Goal: Task Accomplishment & Management: Manage account settings

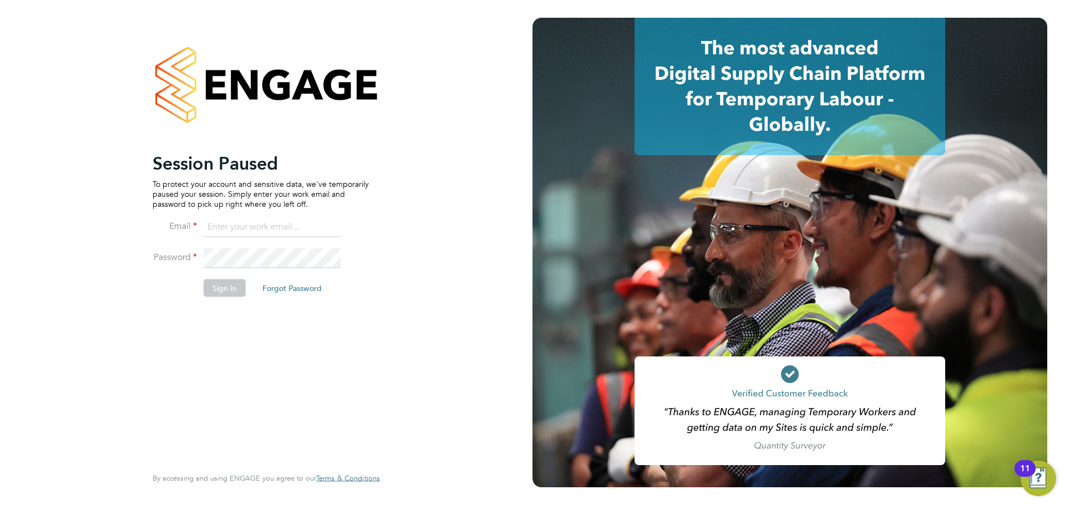
type input "[EMAIL_ADDRESS][DOMAIN_NAME]"
click at [232, 292] on button "Sign In" at bounding box center [225, 288] width 42 height 18
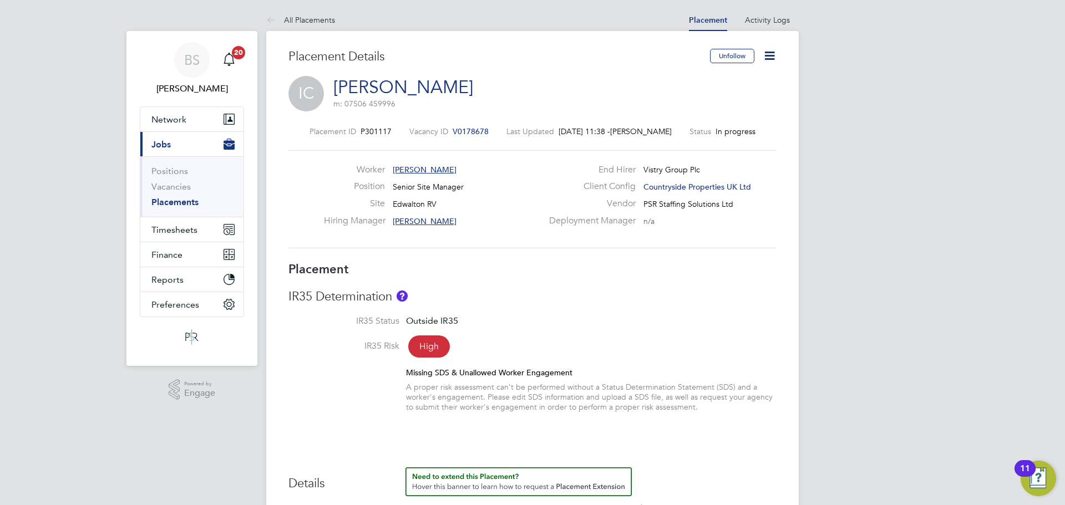
drag, startPoint x: 766, startPoint y: 53, endPoint x: 766, endPoint y: 62, distance: 8.9
click at [766, 53] on icon at bounding box center [770, 56] width 14 height 14
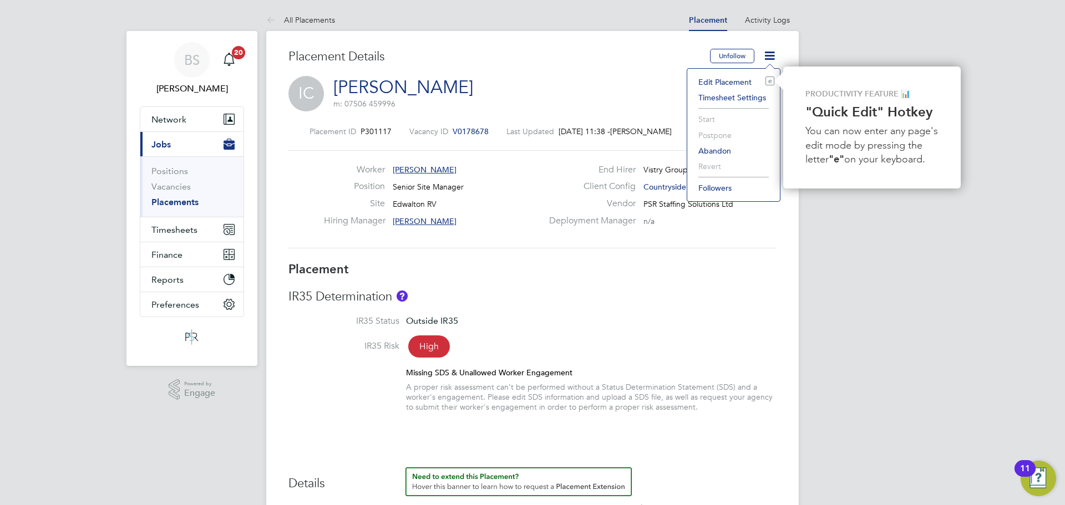
click at [734, 76] on li "Edit Placement e" at bounding box center [734, 82] width 82 height 16
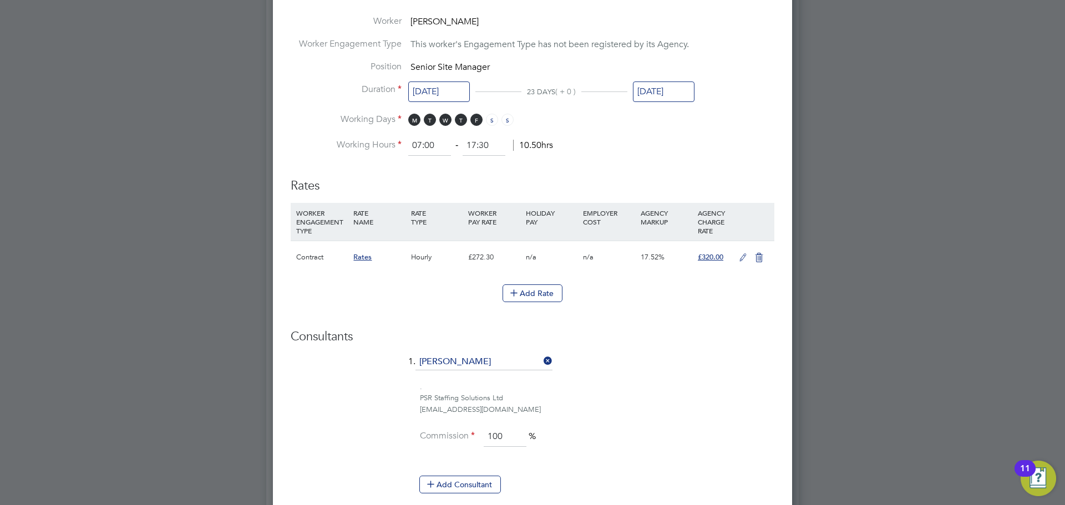
click at [738, 257] on icon at bounding box center [743, 258] width 14 height 9
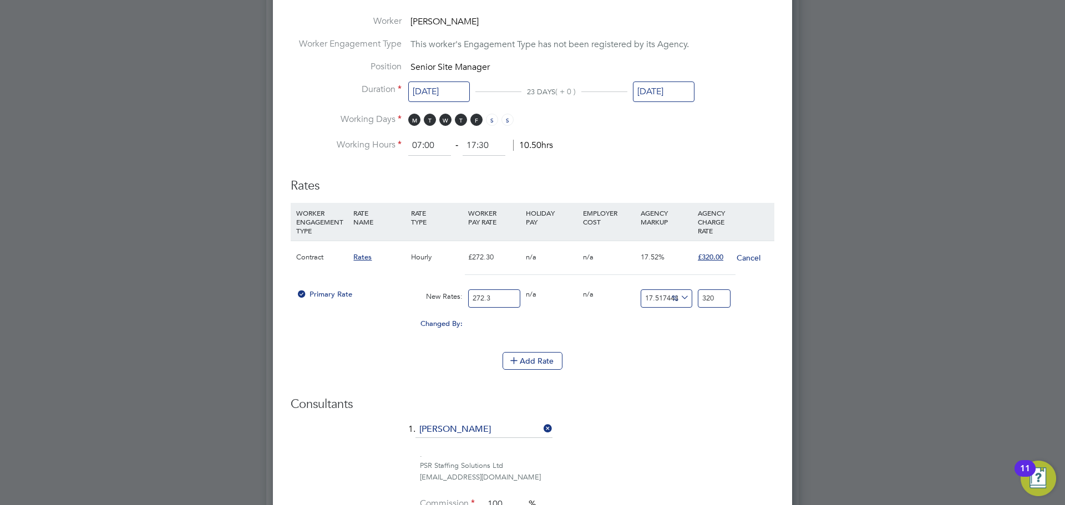
drag, startPoint x: 508, startPoint y: 297, endPoint x: 357, endPoint y: 294, distance: 150.9
click at [451, 299] on div "Primary Rate New Rates: 272.3 0 n/a 0 n/a 17.517443995593094 0 % 320" at bounding box center [533, 298] width 484 height 29
type input "3"
type input "3.525523319867793"
type input "32"
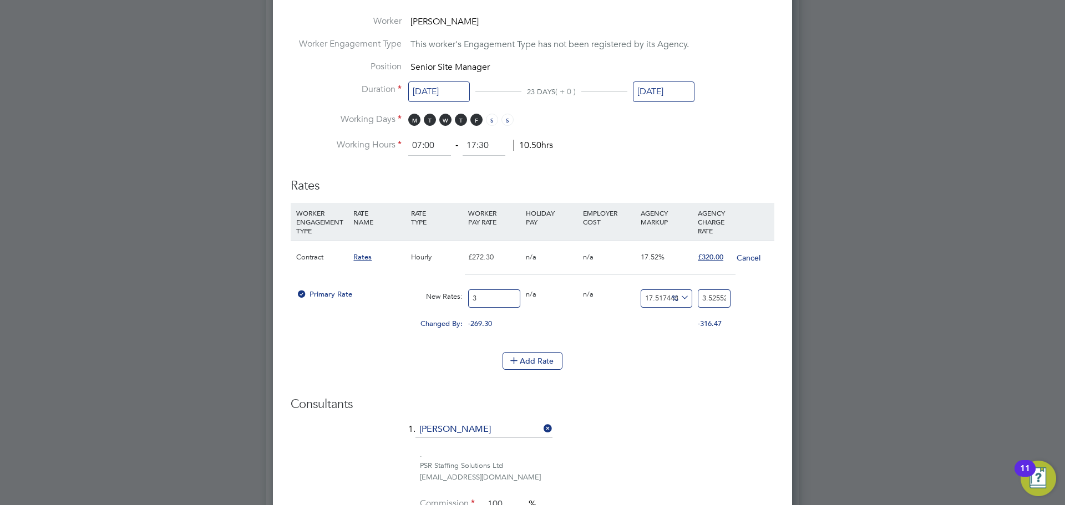
type input "37.60558207858979"
type input "320"
type input "376.0558207858979"
type input "320"
drag, startPoint x: 703, startPoint y: 298, endPoint x: 836, endPoint y: 279, distance: 134.5
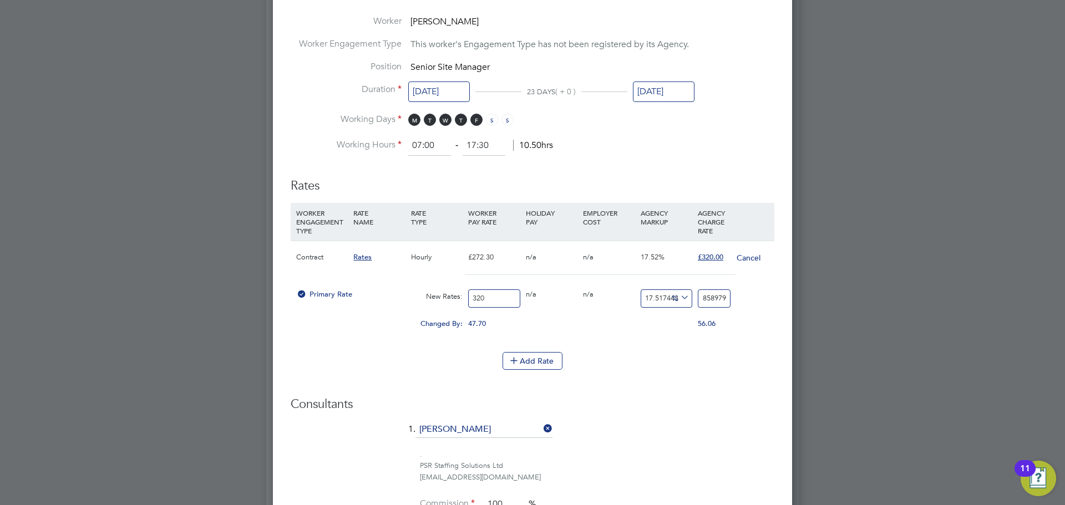
click at [799, 282] on div "All Placements Placement Activity Logs Placement Activity Logs All Placements P…" at bounding box center [532, 384] width 533 height 1861
type input "-99.0625"
type input "3"
type input "-88.4375"
type input "37"
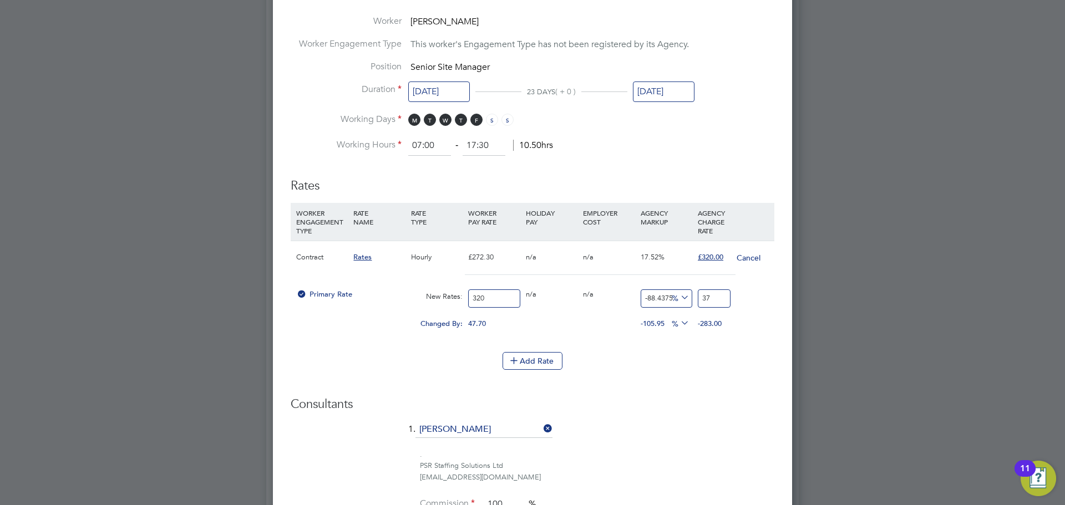
type input "17.5"
type input "376"
click at [699, 380] on li "Add Rate" at bounding box center [533, 366] width 484 height 29
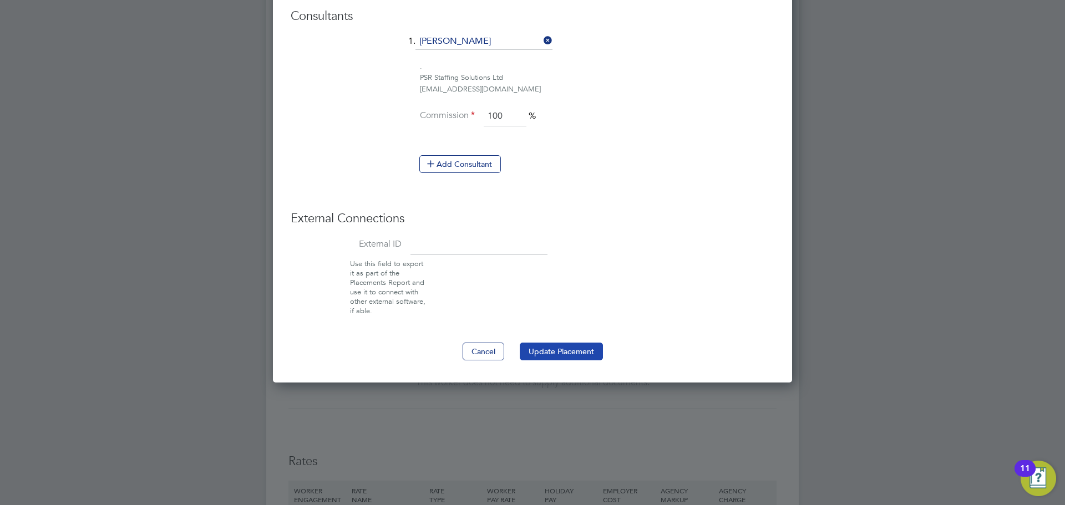
click at [593, 357] on button "Update Placement" at bounding box center [561, 352] width 83 height 18
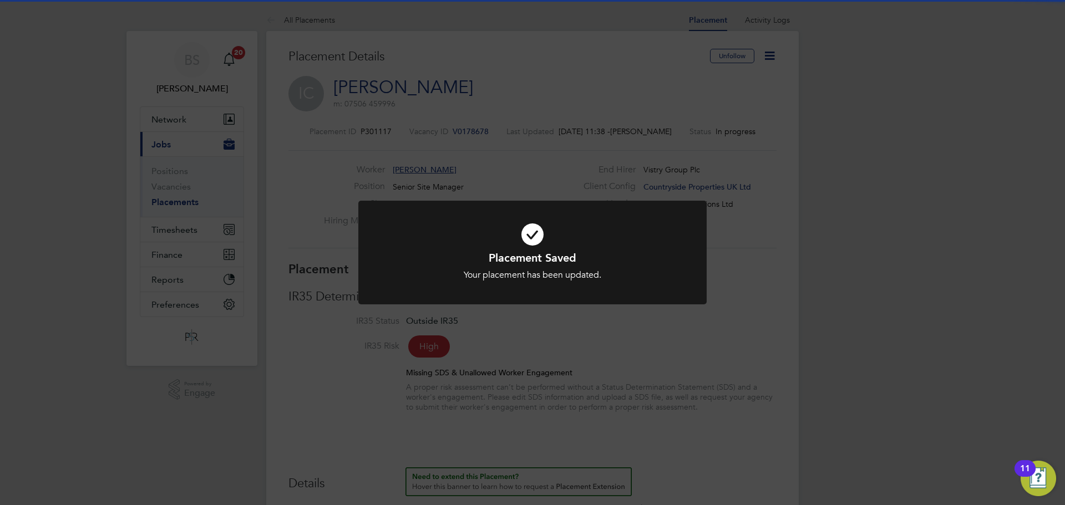
click at [769, 346] on div "Placement Saved Your placement has been updated. Cancel Okay" at bounding box center [532, 252] width 1065 height 505
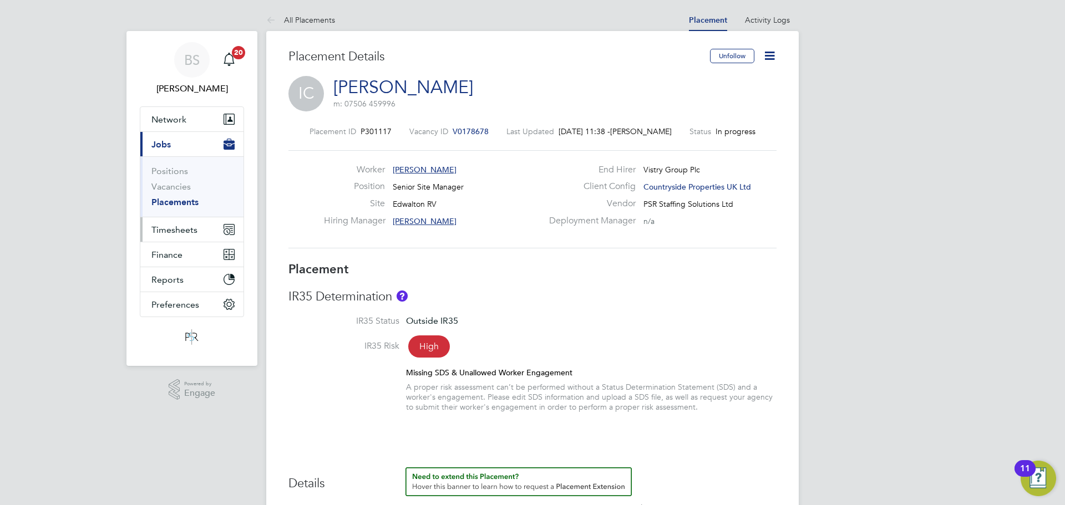
click at [162, 232] on span "Timesheets" at bounding box center [174, 230] width 46 height 11
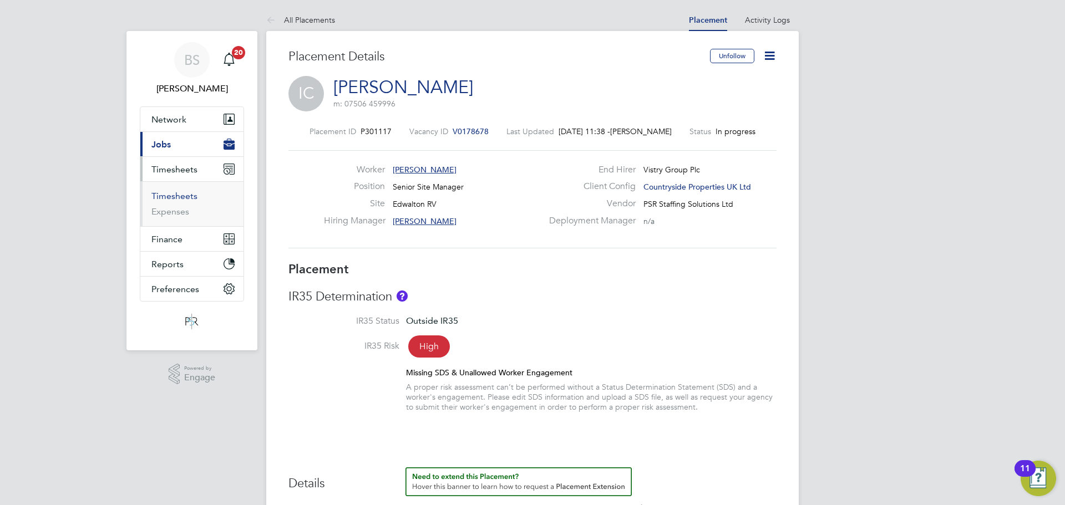
click at [189, 194] on link "Timesheets" at bounding box center [174, 196] width 46 height 11
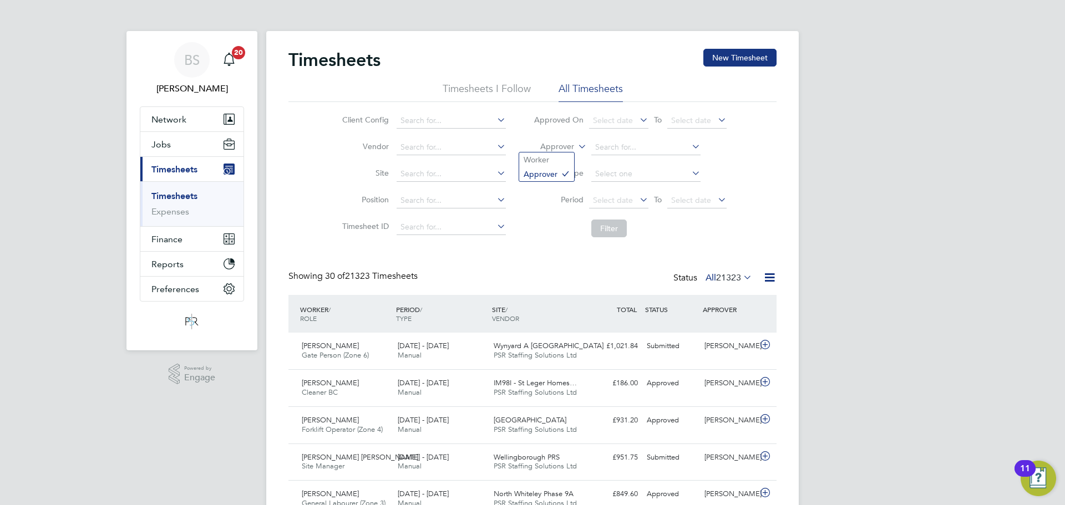
click at [576, 148] on icon at bounding box center [576, 144] width 0 height 10
drag, startPoint x: 548, startPoint y: 154, endPoint x: 557, endPoint y: 155, distance: 9.0
click at [552, 155] on li "Worker" at bounding box center [546, 160] width 55 height 14
click at [636, 153] on input at bounding box center [645, 148] width 109 height 16
click at [756, 50] on button "New Timesheet" at bounding box center [740, 58] width 73 height 18
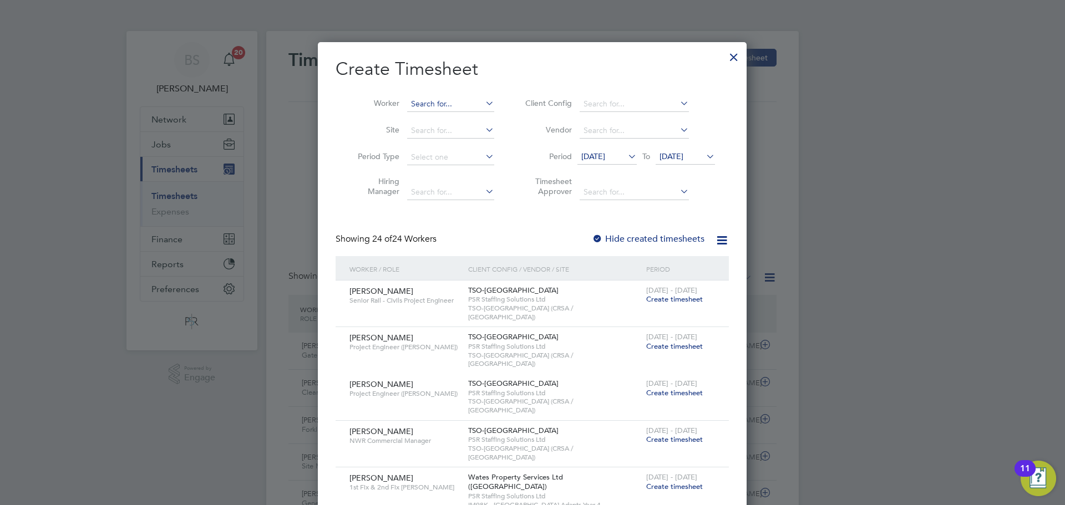
click at [447, 109] on input at bounding box center [450, 105] width 87 height 16
click at [451, 135] on li "Ian Cou sins" at bounding box center [458, 134] width 103 height 15
type input "[PERSON_NAME]"
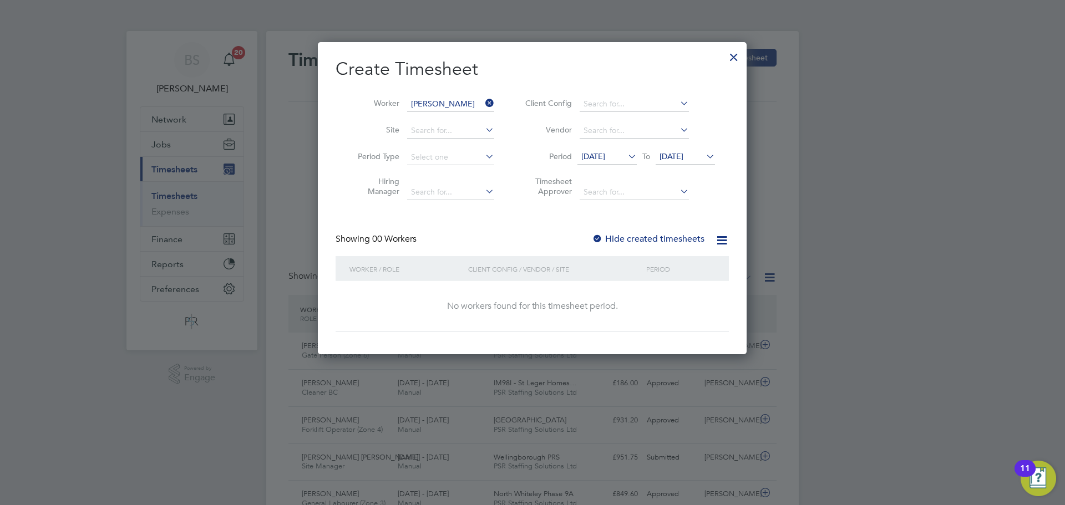
click at [605, 154] on span "12 Aug 2025" at bounding box center [593, 156] width 24 height 10
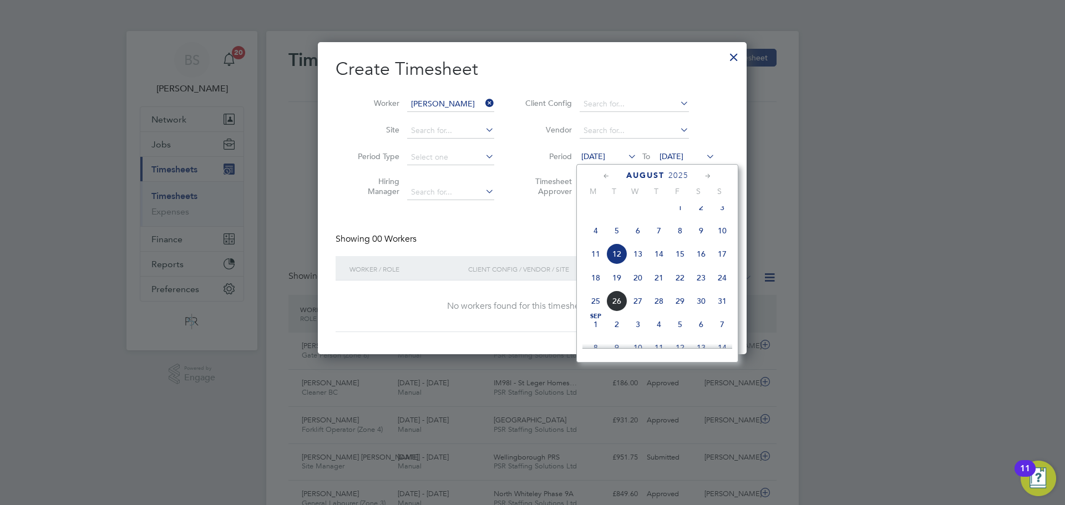
click at [600, 289] on span "18" at bounding box center [595, 277] width 21 height 21
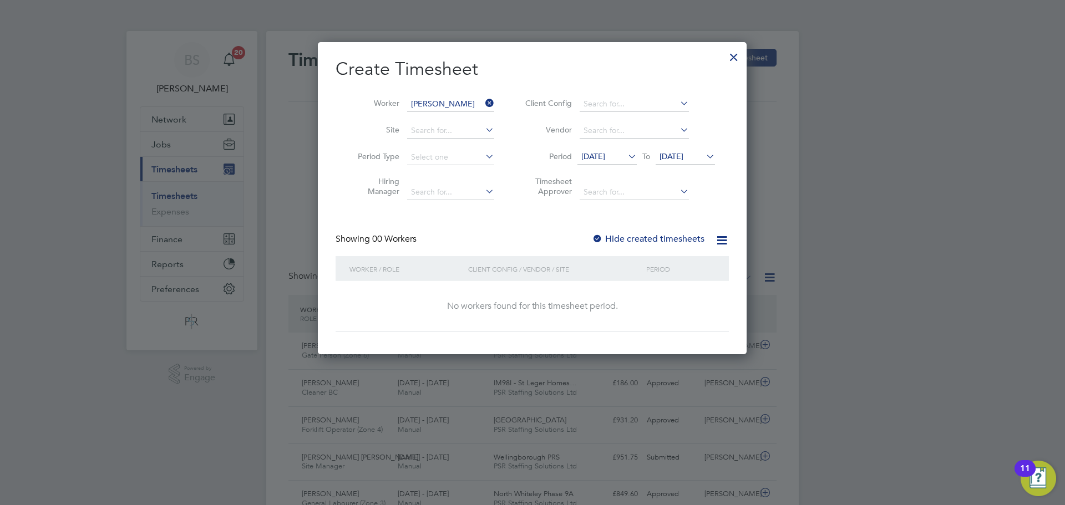
click at [680, 151] on span "19 Aug 2025" at bounding box center [685, 157] width 59 height 15
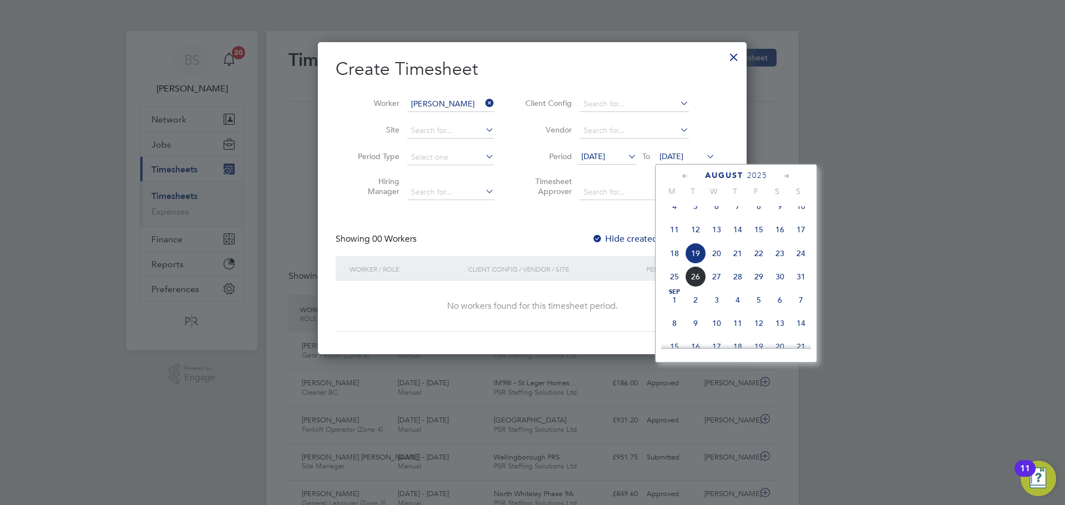
click at [800, 264] on span "24" at bounding box center [801, 253] width 21 height 21
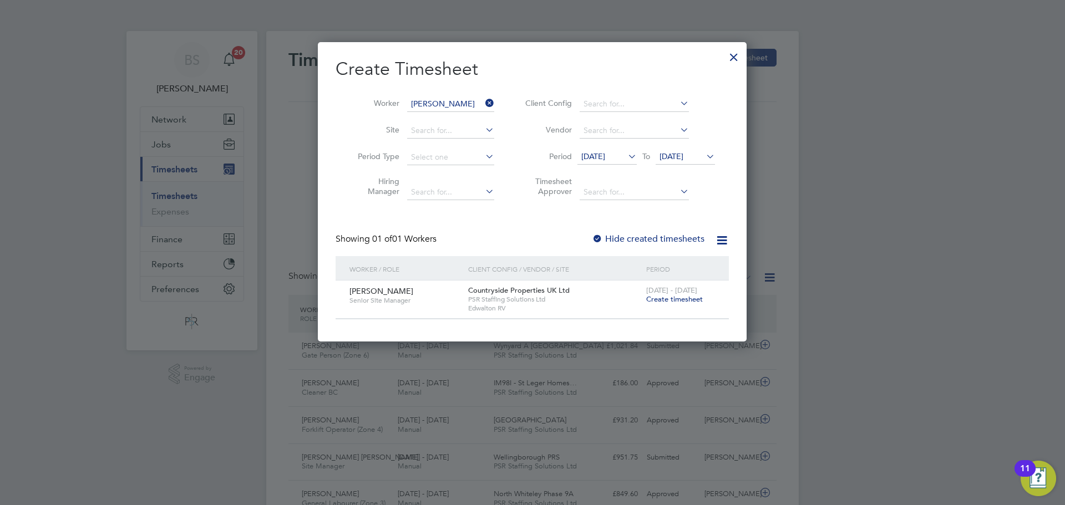
click at [678, 302] on span "Create timesheet" at bounding box center [674, 299] width 57 height 9
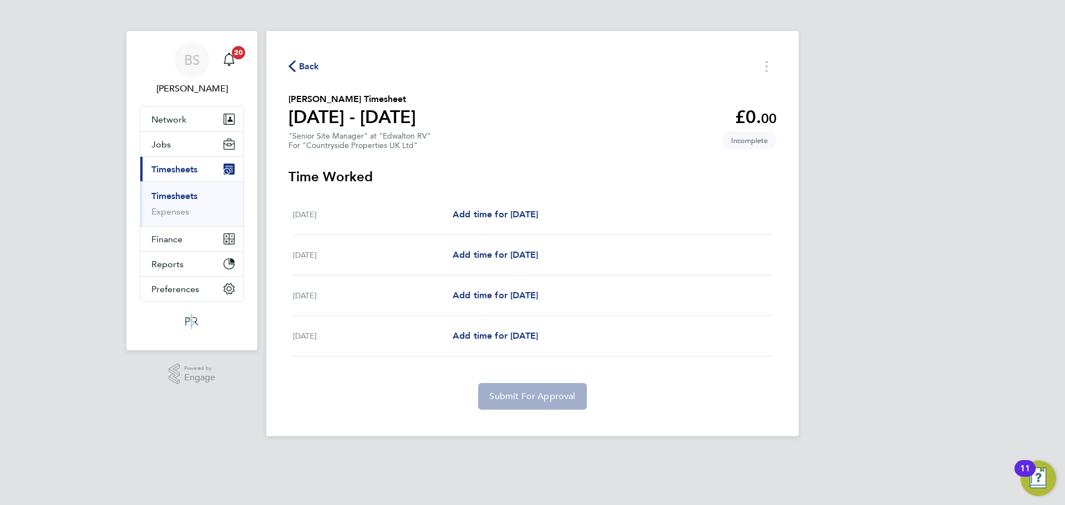
click at [292, 65] on icon "button" at bounding box center [292, 66] width 7 height 12
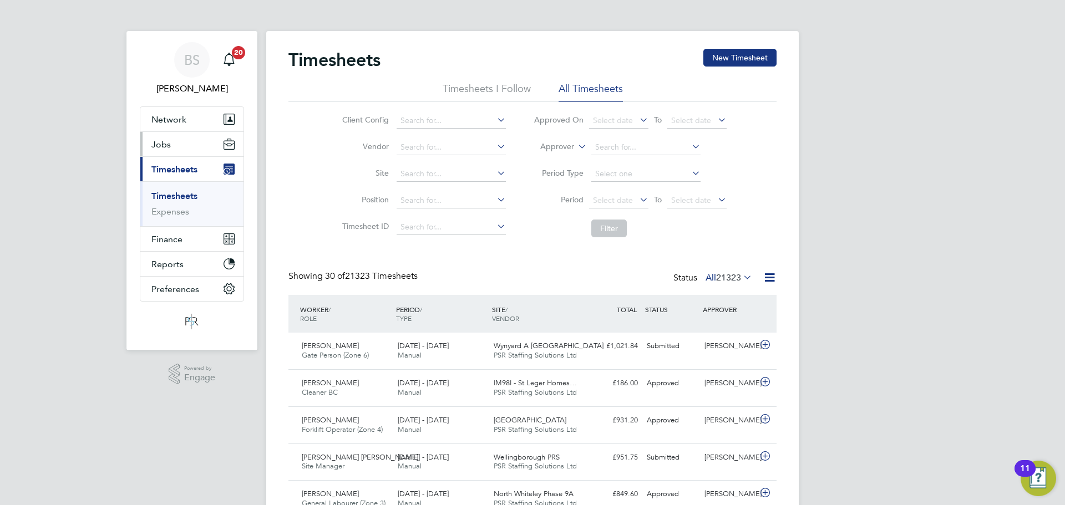
click at [190, 148] on button "Jobs" at bounding box center [191, 144] width 103 height 24
click at [178, 148] on button "Jobs" at bounding box center [191, 144] width 103 height 24
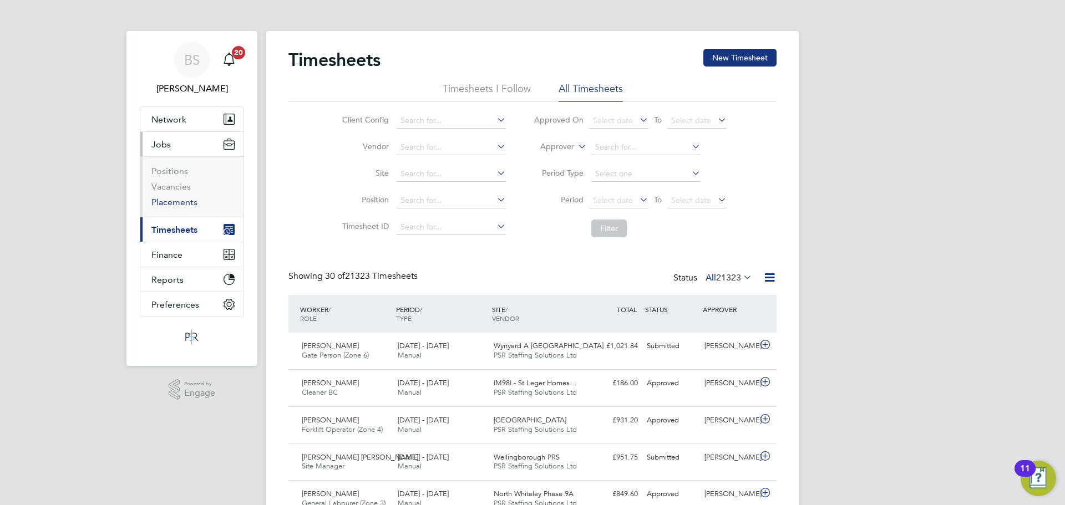
click at [175, 199] on link "Placements" at bounding box center [174, 202] width 46 height 11
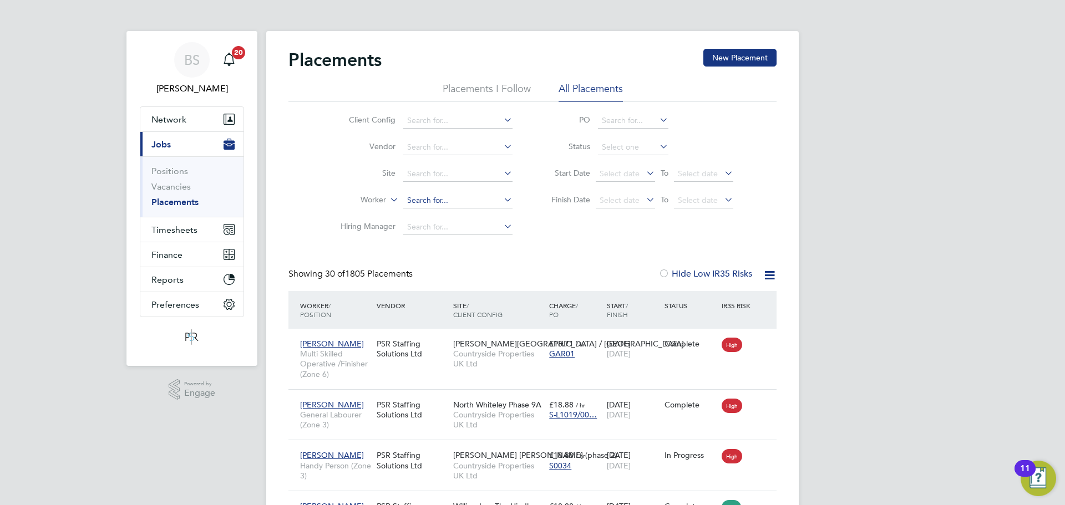
click at [407, 195] on input at bounding box center [457, 201] width 109 height 16
click at [458, 212] on li "Ian Cousin s" at bounding box center [458, 215] width 110 height 15
type input "[PERSON_NAME]"
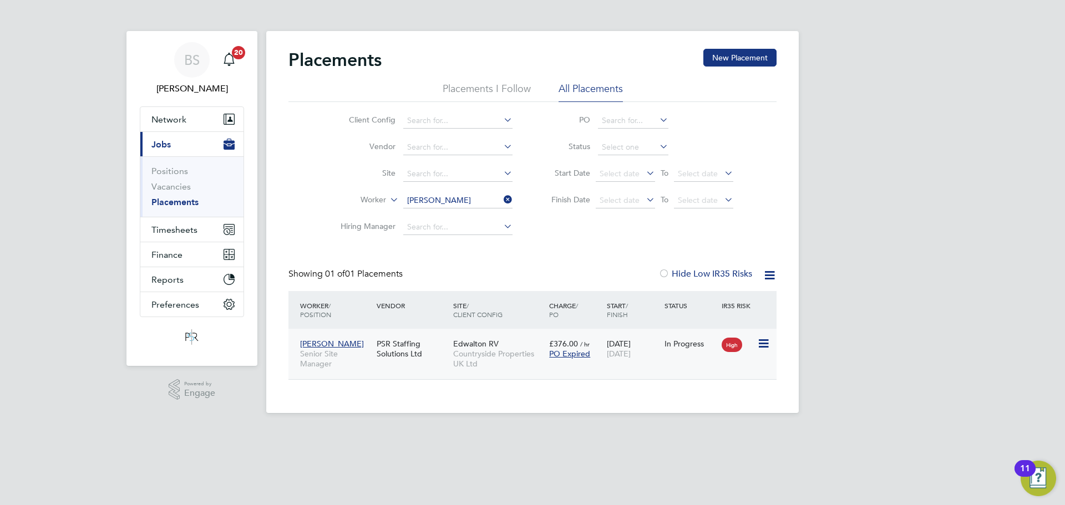
click at [418, 351] on div "PSR Staffing Solutions Ltd" at bounding box center [412, 348] width 77 height 31
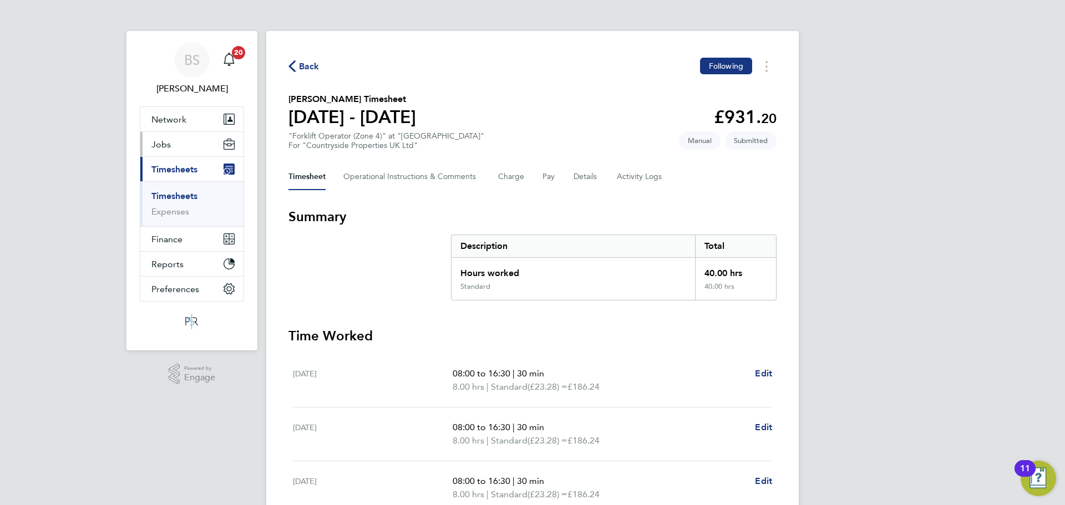
click at [175, 149] on button "Jobs" at bounding box center [191, 144] width 103 height 24
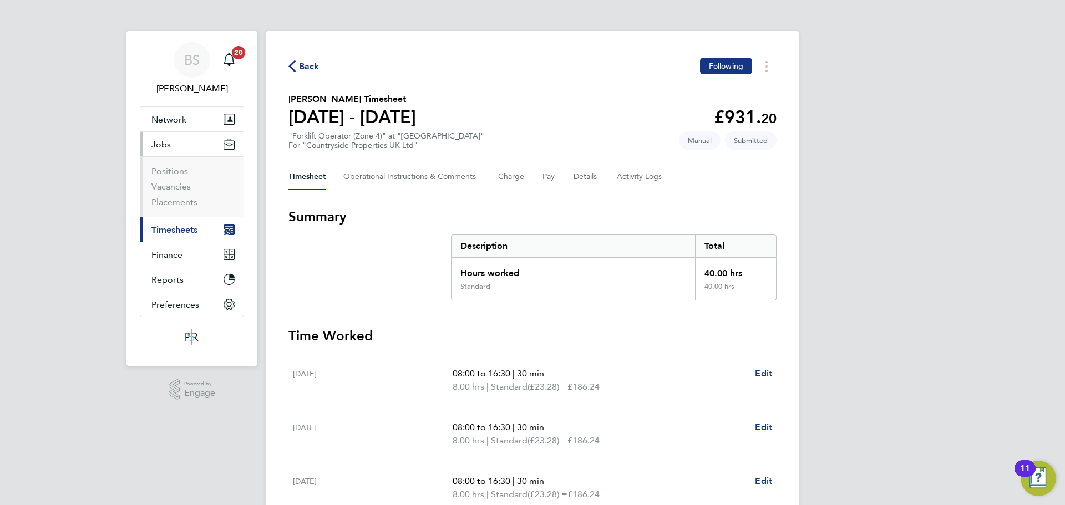
click at [166, 226] on span "Timesheets" at bounding box center [174, 230] width 46 height 11
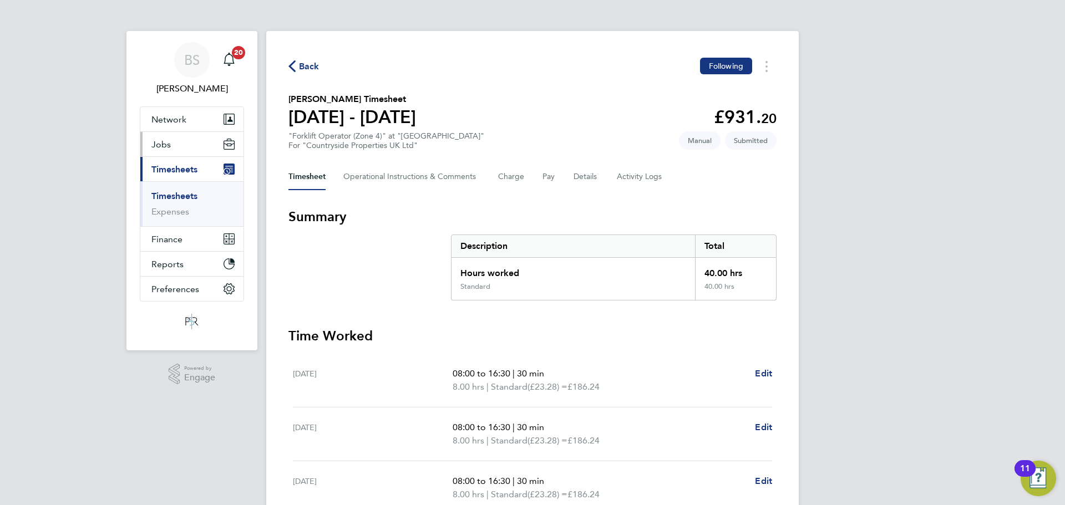
click at [170, 146] on button "Jobs" at bounding box center [191, 144] width 103 height 24
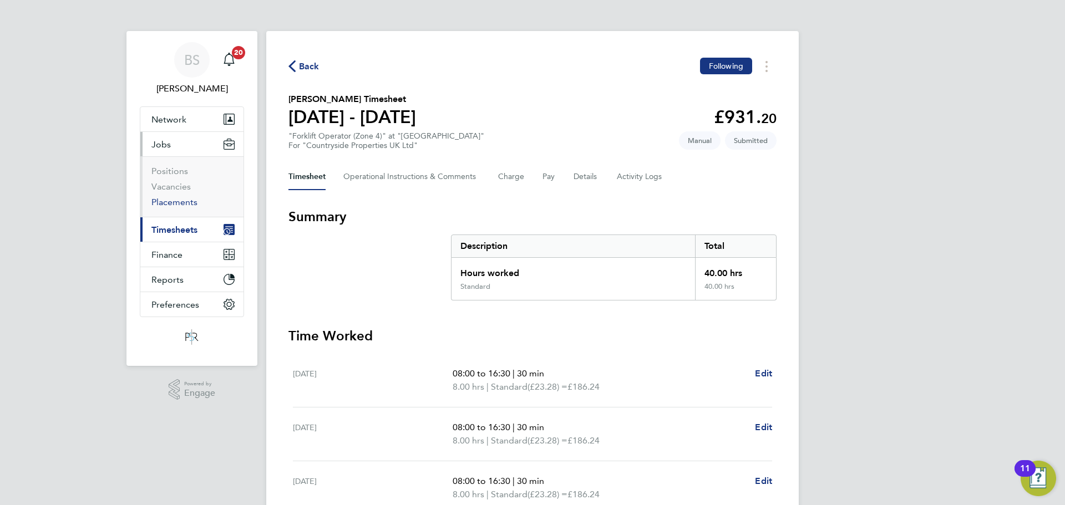
click at [184, 204] on link "Placements" at bounding box center [174, 202] width 46 height 11
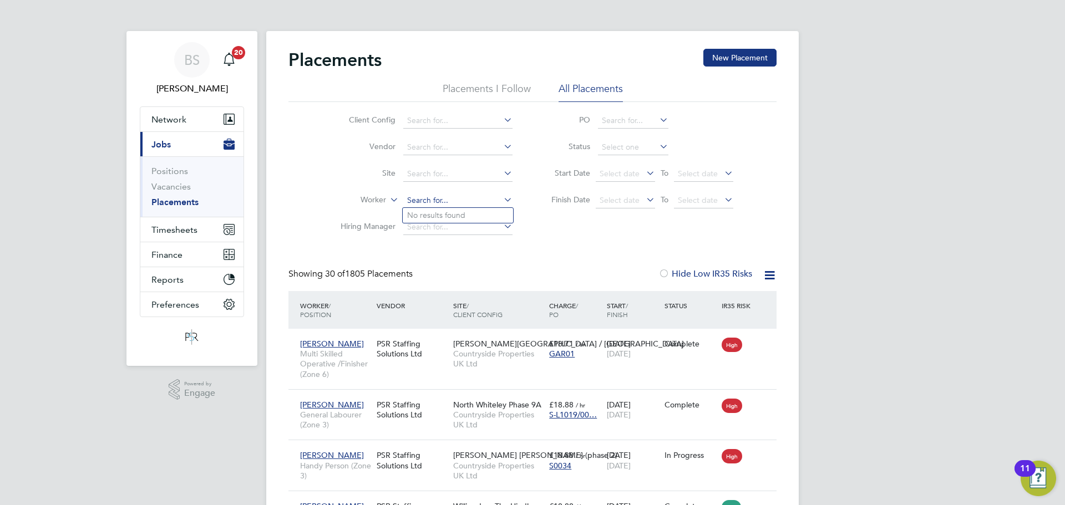
click at [415, 202] on input at bounding box center [457, 201] width 109 height 16
click at [434, 208] on li "Ian Cou sins" at bounding box center [458, 215] width 110 height 15
type input "[PERSON_NAME]"
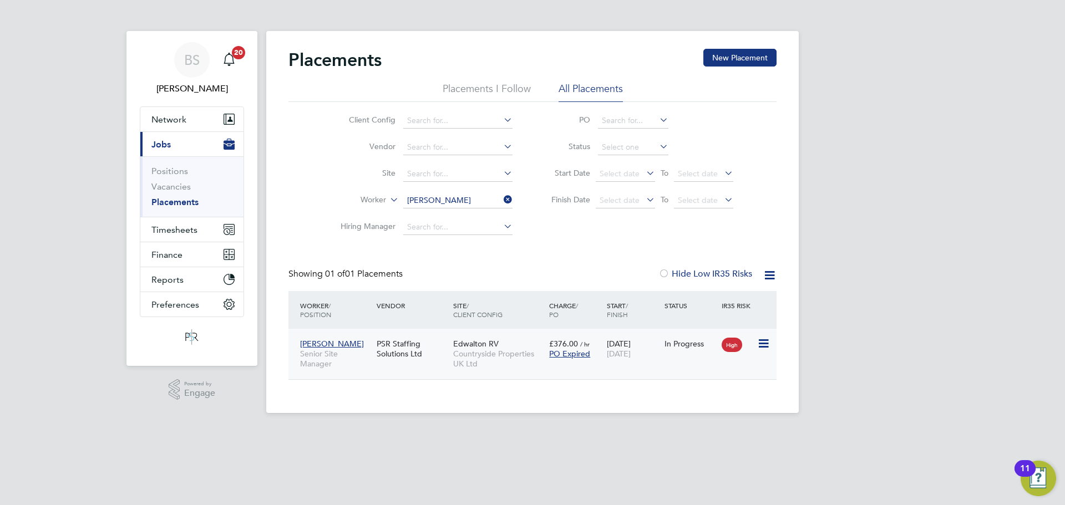
drag, startPoint x: 603, startPoint y: 366, endPoint x: 699, endPoint y: 378, distance: 97.3
click at [604, 366] on div "Ian Cousins Senior Site Manager PSR Staffing Solutions Ltd Edwalton RV Countrys…" at bounding box center [533, 354] width 488 height 50
click at [441, 343] on div "PSR Staffing Solutions Ltd" at bounding box center [412, 348] width 77 height 31
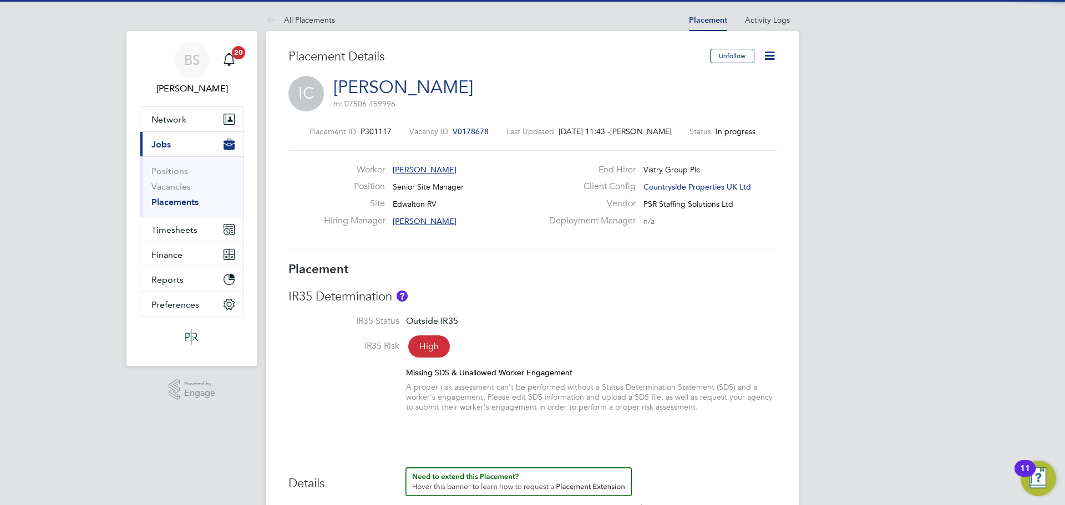
click at [770, 55] on icon at bounding box center [770, 56] width 14 height 14
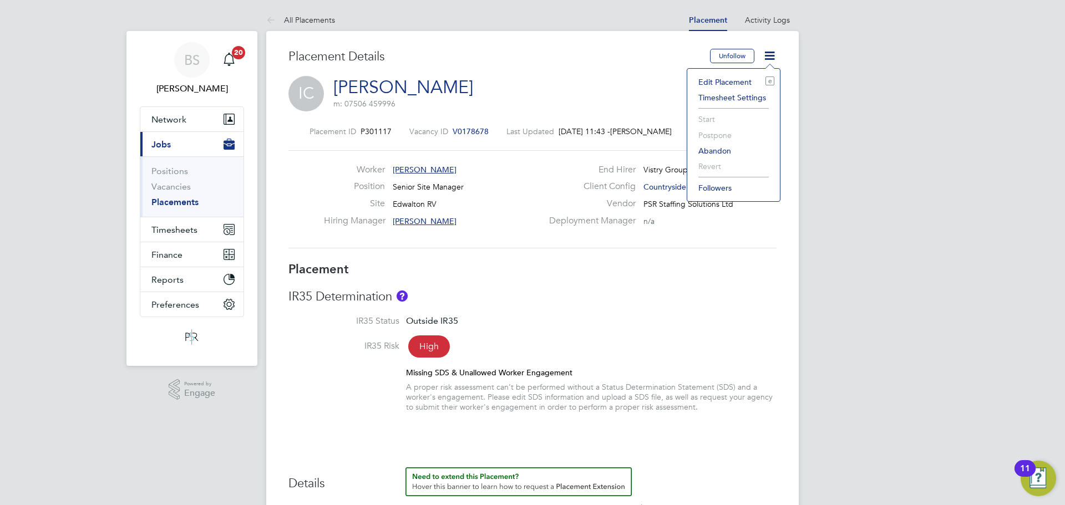
click at [773, 62] on icon at bounding box center [770, 56] width 14 height 14
click at [733, 83] on li "Edit Placement e" at bounding box center [734, 82] width 82 height 16
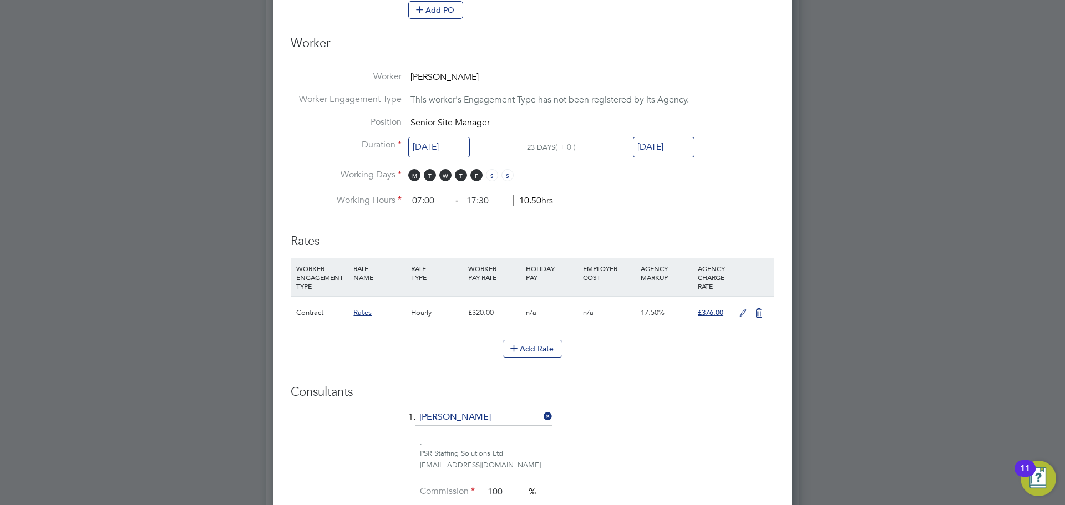
click at [743, 314] on icon at bounding box center [743, 313] width 14 height 9
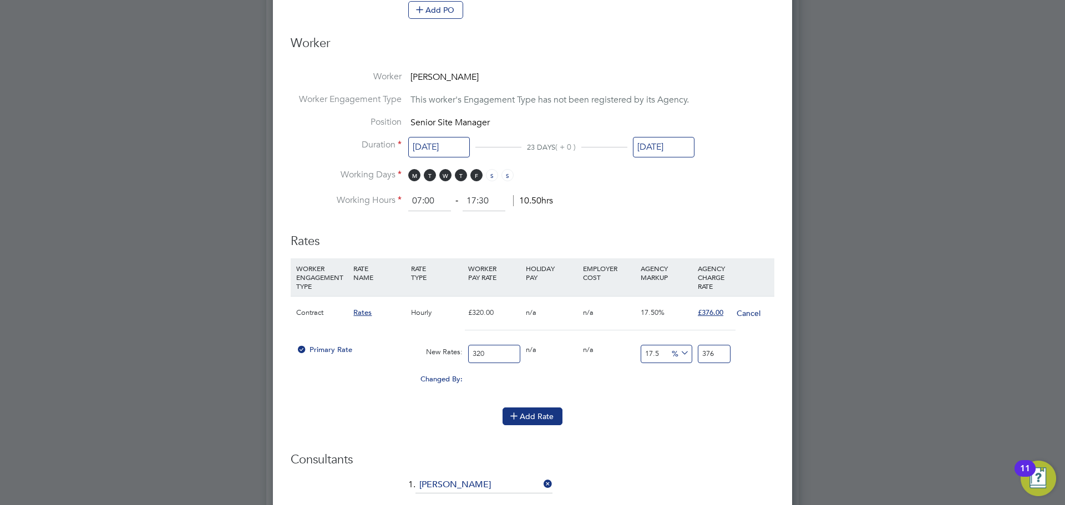
click at [539, 411] on button "Add Rate" at bounding box center [533, 417] width 60 height 18
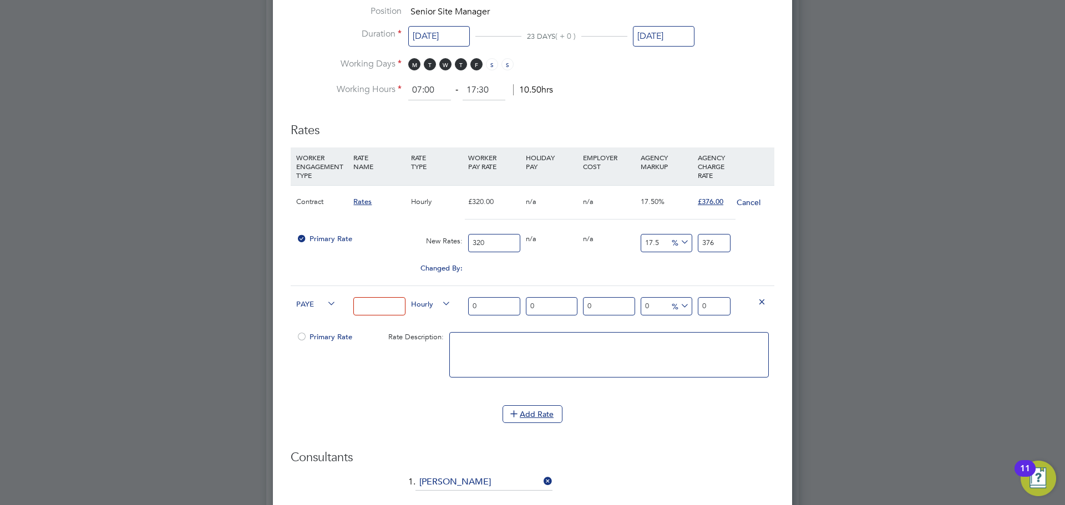
click at [438, 305] on span "Hourly" at bounding box center [431, 303] width 40 height 12
click at [437, 326] on li "DAILY" at bounding box center [431, 330] width 48 height 14
click at [382, 308] on input at bounding box center [379, 306] width 52 height 18
click at [325, 305] on icon at bounding box center [325, 304] width 0 height 16
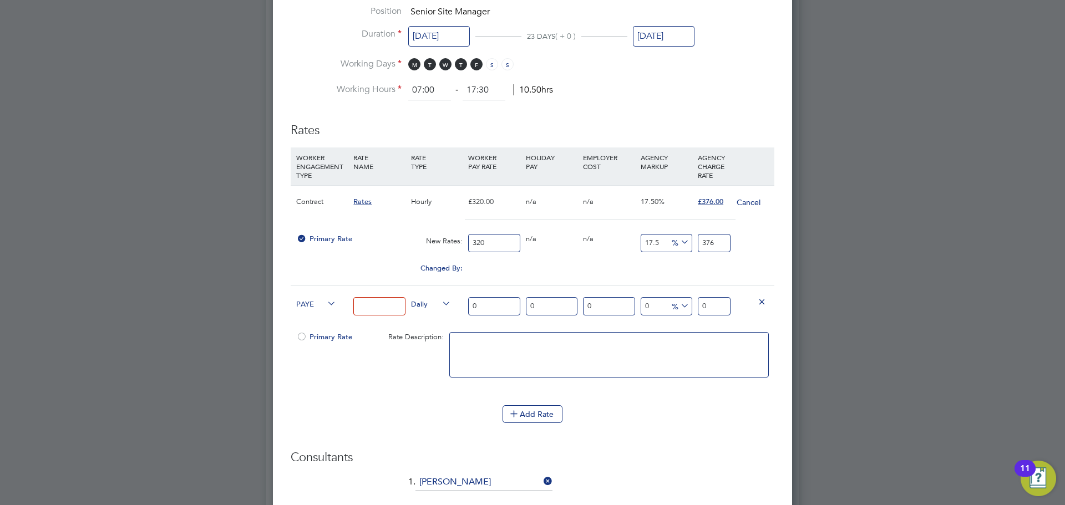
click at [324, 303] on div "PAYE" at bounding box center [322, 305] width 57 height 38
click at [308, 303] on span "PAYE" at bounding box center [316, 303] width 40 height 12
click at [322, 316] on li "Contract" at bounding box center [314, 316] width 45 height 14
drag, startPoint x: 377, startPoint y: 310, endPoint x: 428, endPoint y: 315, distance: 51.3
click at [377, 310] on input at bounding box center [379, 306] width 52 height 18
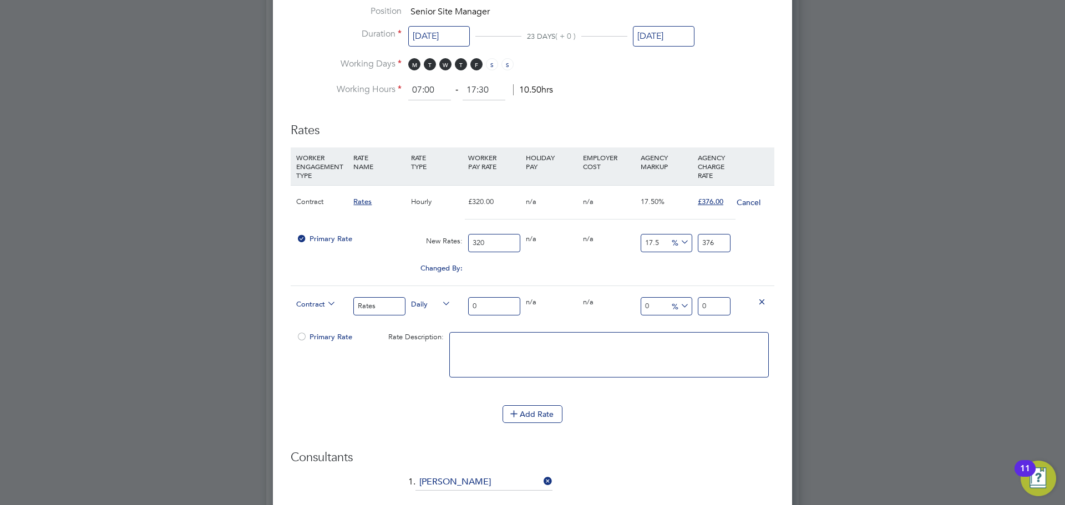
type input "Rates"
drag, startPoint x: 487, startPoint y: 301, endPoint x: 410, endPoint y: 302, distance: 77.1
click at [416, 302] on div "Contract Rates Daily 0 0 n/a 0 n/a 0 0 % 0" at bounding box center [533, 306] width 484 height 41
type input "3"
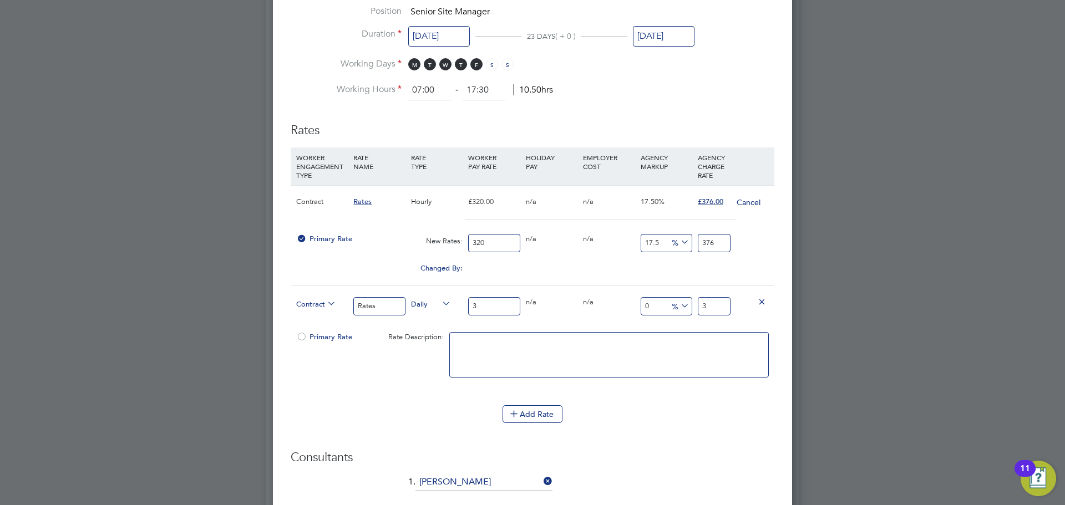
type input "32"
type input "320"
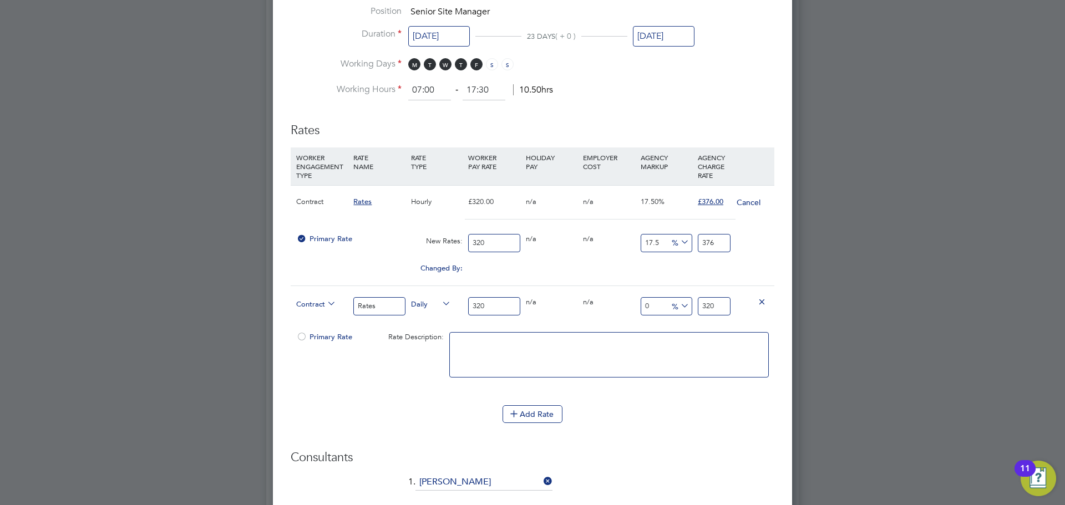
drag, startPoint x: 723, startPoint y: 305, endPoint x: 601, endPoint y: 302, distance: 121.6
click at [609, 302] on div "Contract Rates Daily 320 0 n/a 0 n/a 0 0 % 320" at bounding box center [533, 306] width 484 height 41
type input "-99.0625"
type input "3"
type input "-88.4375"
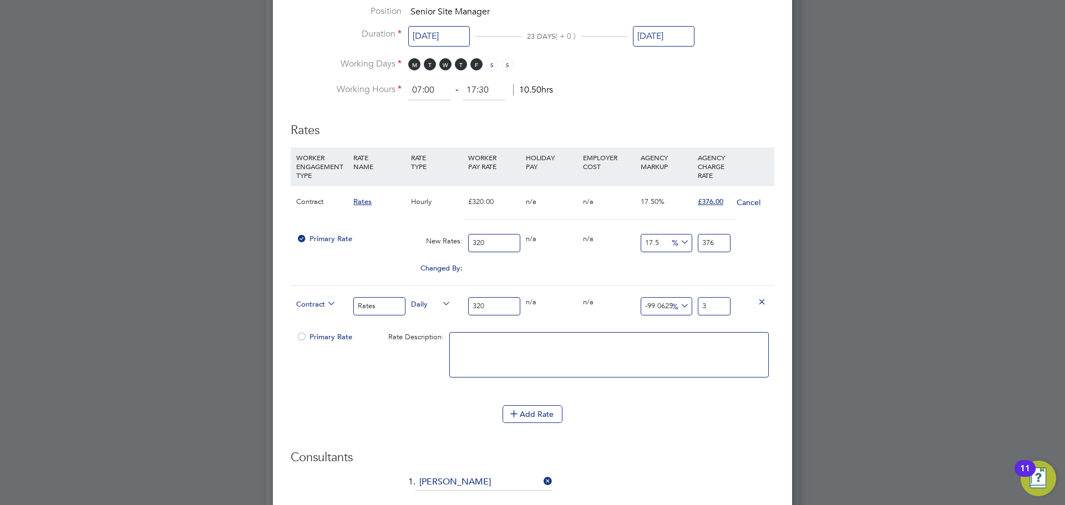
type input "37"
type input "17.5"
type input "376"
click at [298, 336] on div at bounding box center [301, 340] width 11 height 8
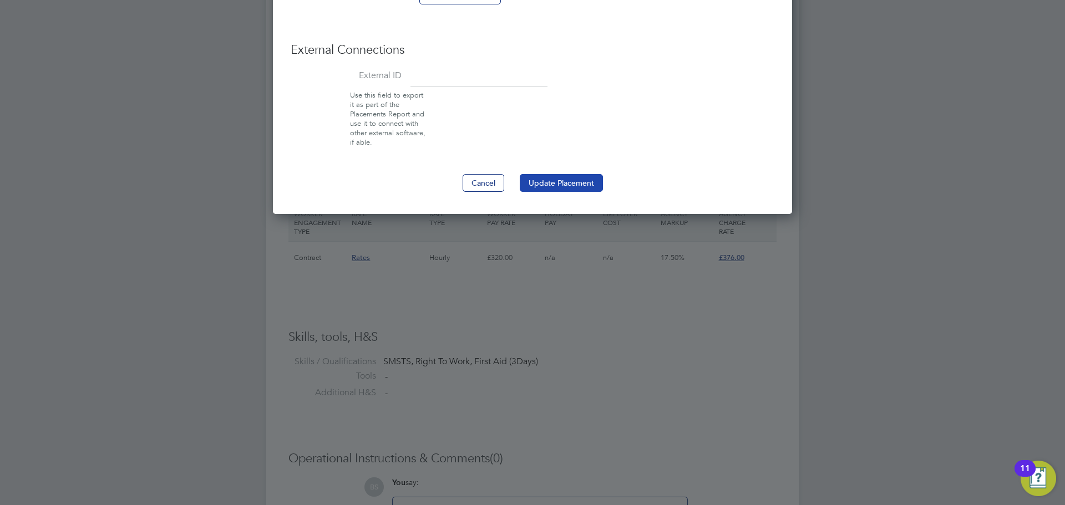
click at [584, 179] on button "Update Placement" at bounding box center [561, 183] width 83 height 18
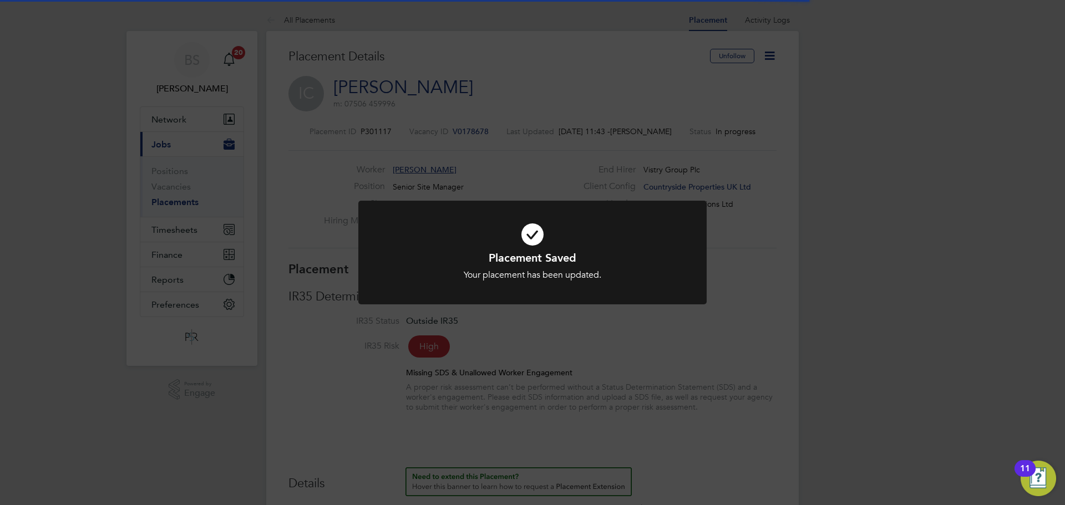
click at [832, 264] on div "Placement Saved Your placement has been updated. Cancel Okay" at bounding box center [532, 252] width 1065 height 505
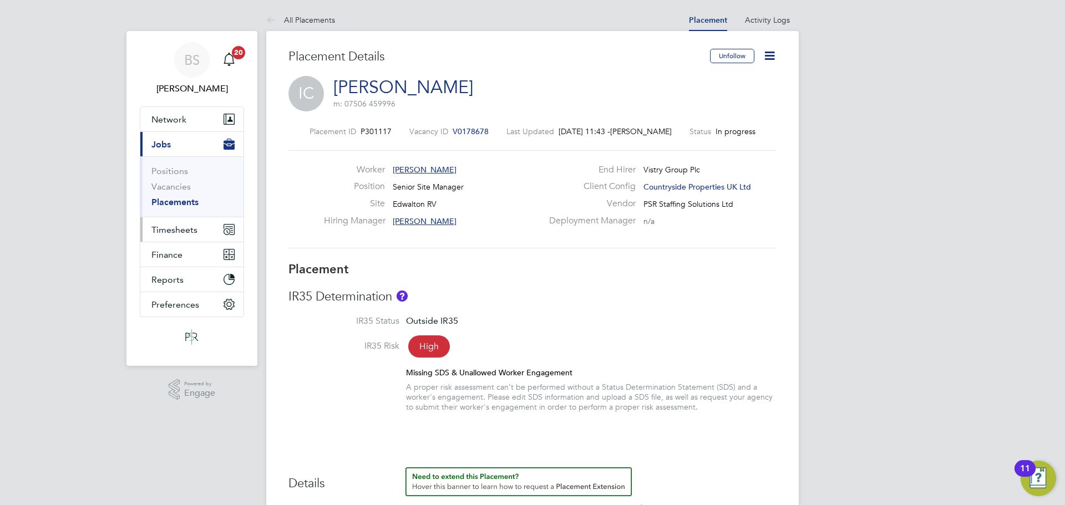
click at [189, 222] on button "Timesheets" at bounding box center [191, 229] width 103 height 24
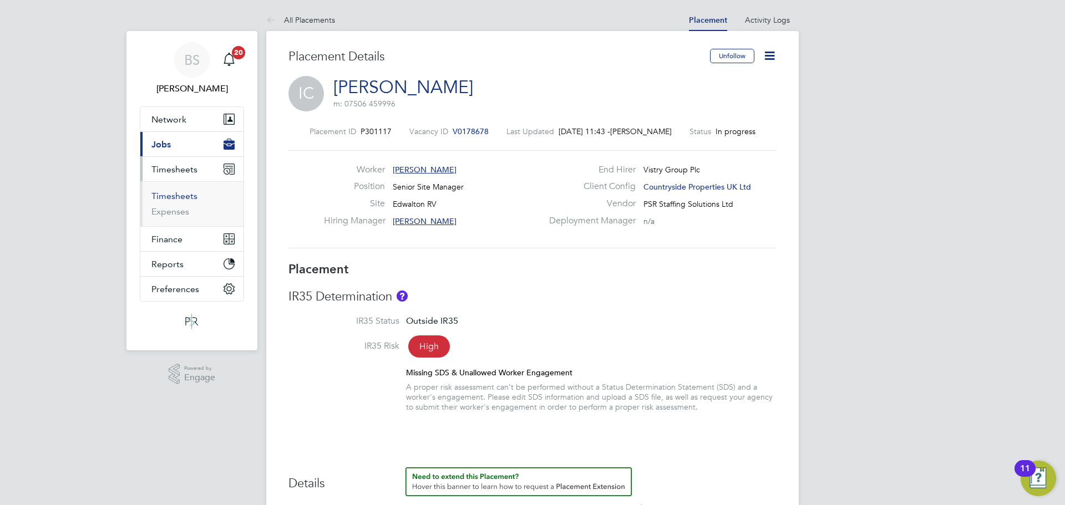
click at [186, 198] on link "Timesheets" at bounding box center [174, 196] width 46 height 11
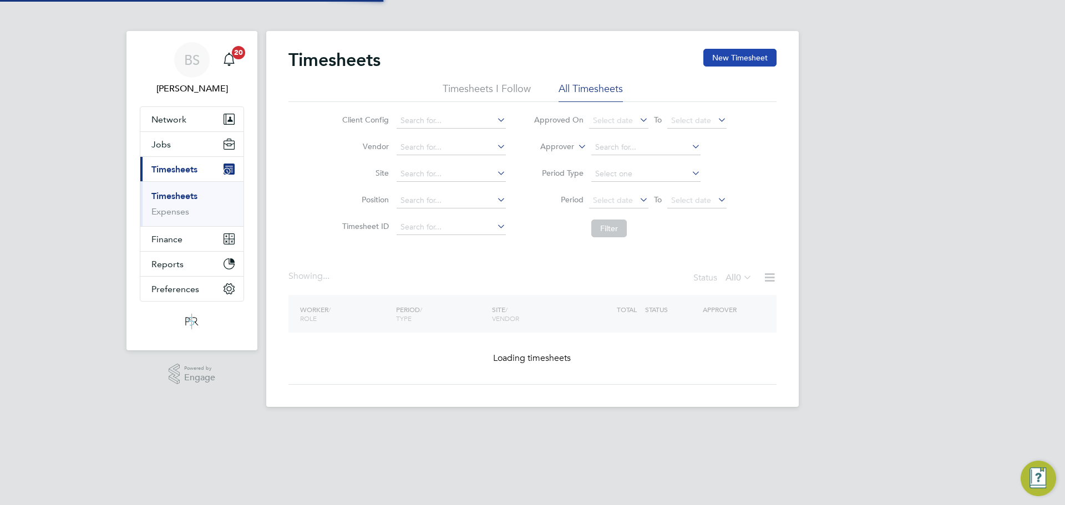
click at [748, 57] on button "New Timesheet" at bounding box center [740, 58] width 73 height 18
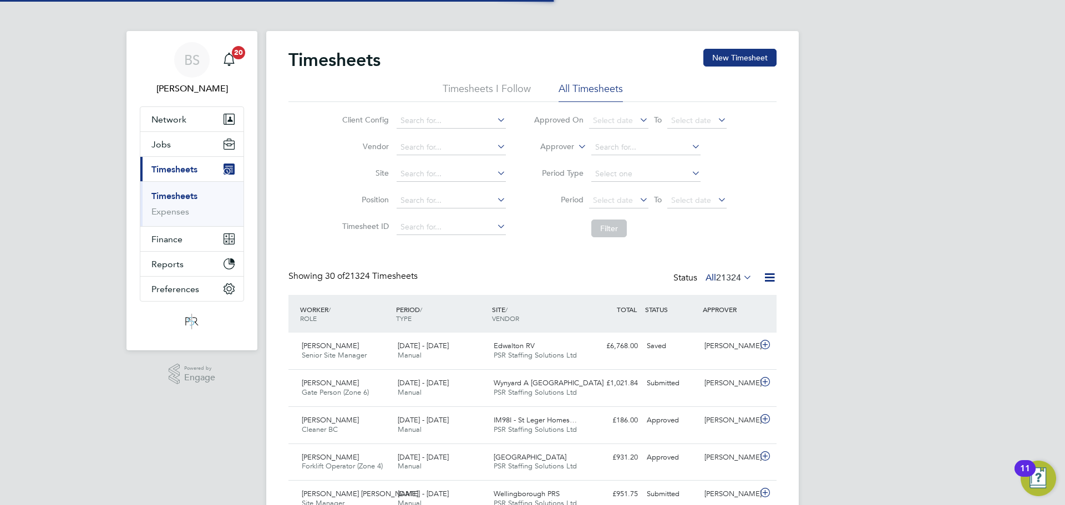
scroll to position [28, 97]
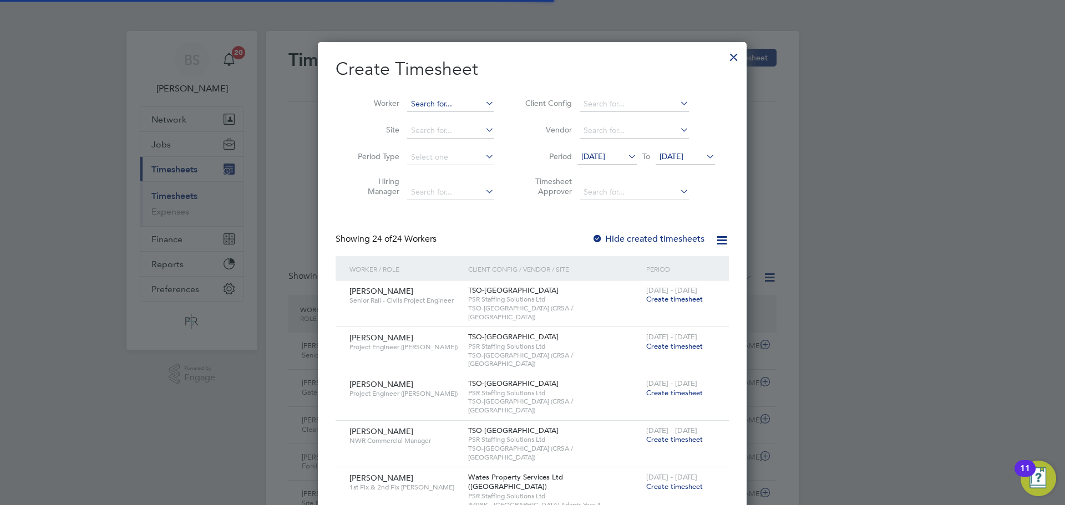
click at [428, 110] on input at bounding box center [450, 105] width 87 height 16
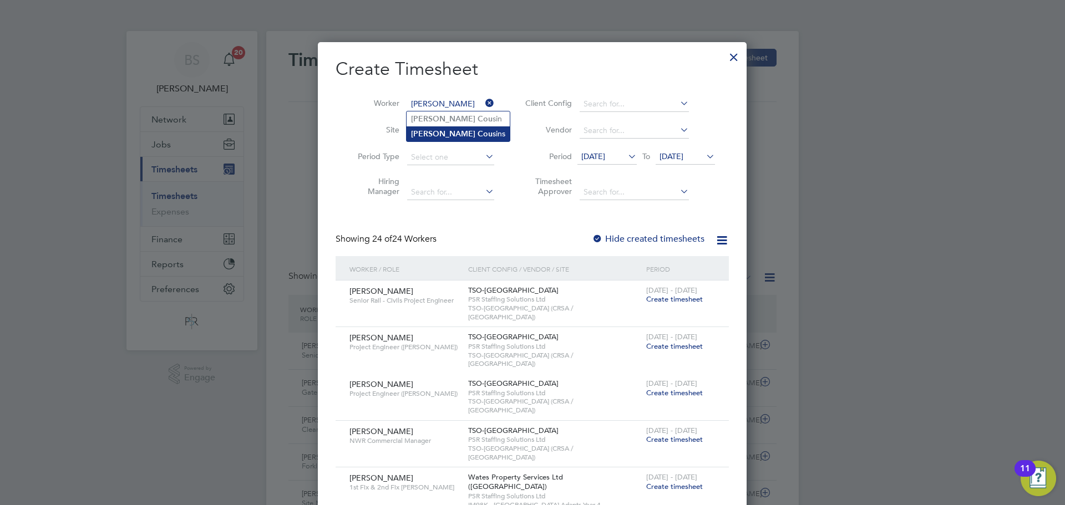
click at [452, 134] on li "Ian Cou sins" at bounding box center [458, 134] width 103 height 15
type input "[PERSON_NAME]"
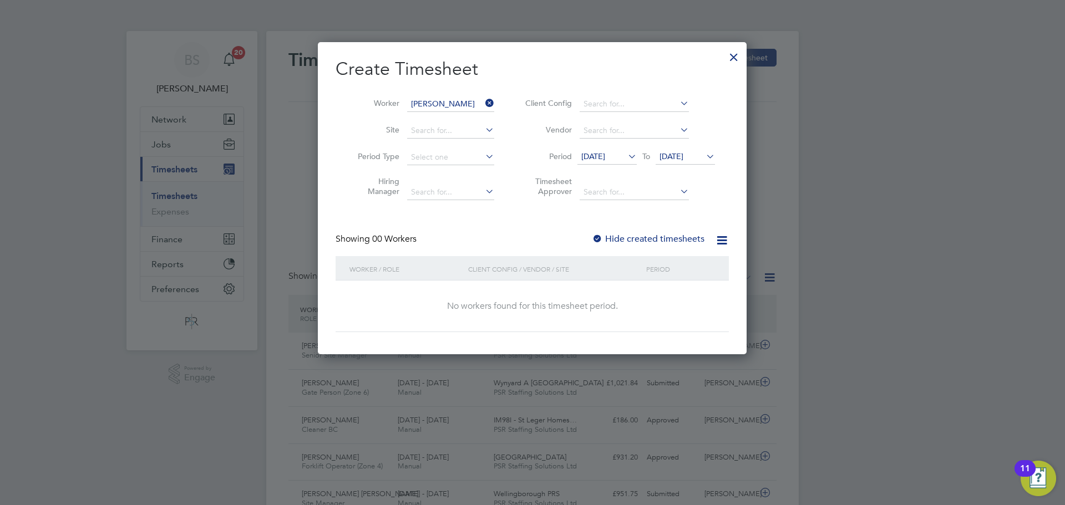
click at [605, 158] on span "12 Aug 2025" at bounding box center [593, 156] width 24 height 10
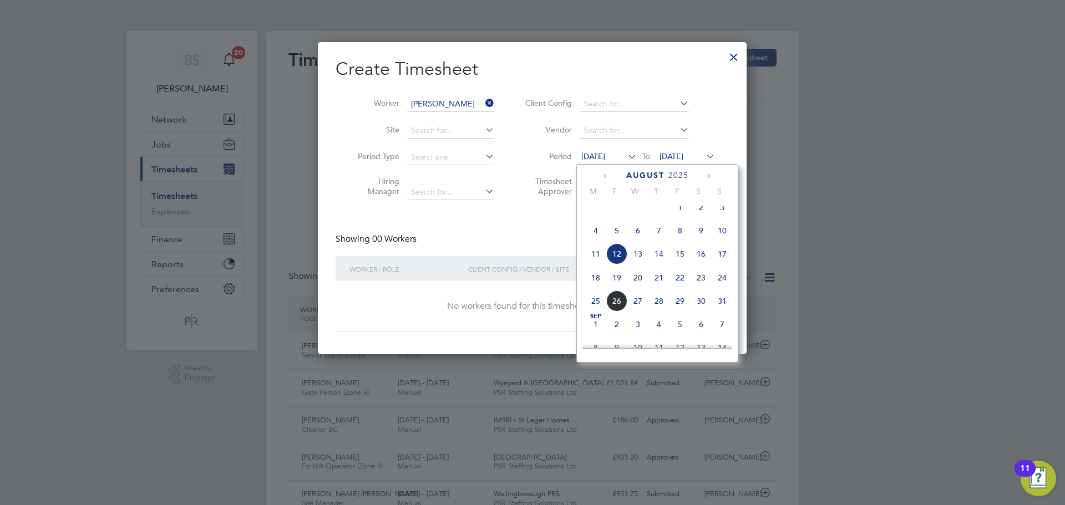
click at [592, 312] on span "25" at bounding box center [595, 301] width 21 height 21
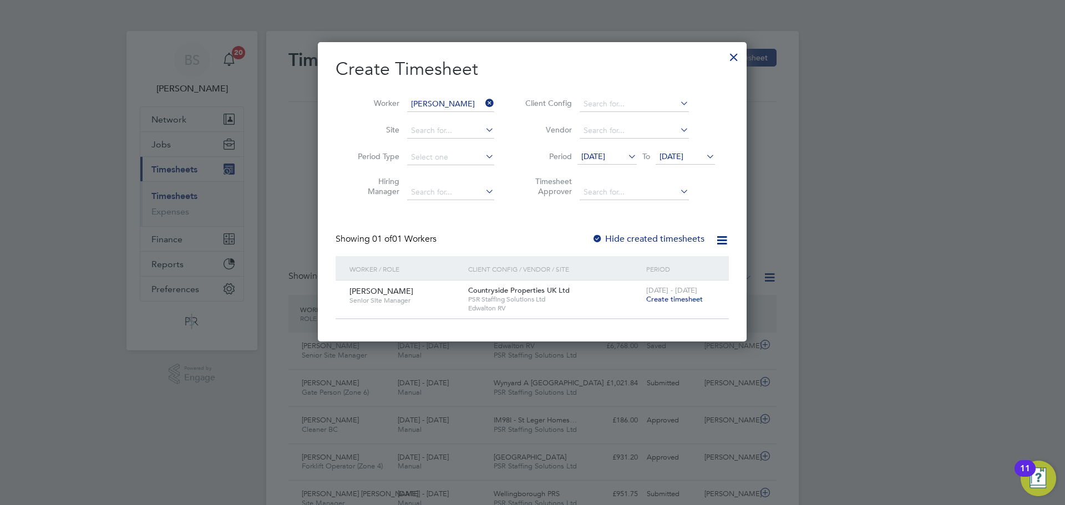
click at [691, 297] on span "Create timesheet" at bounding box center [674, 299] width 57 height 9
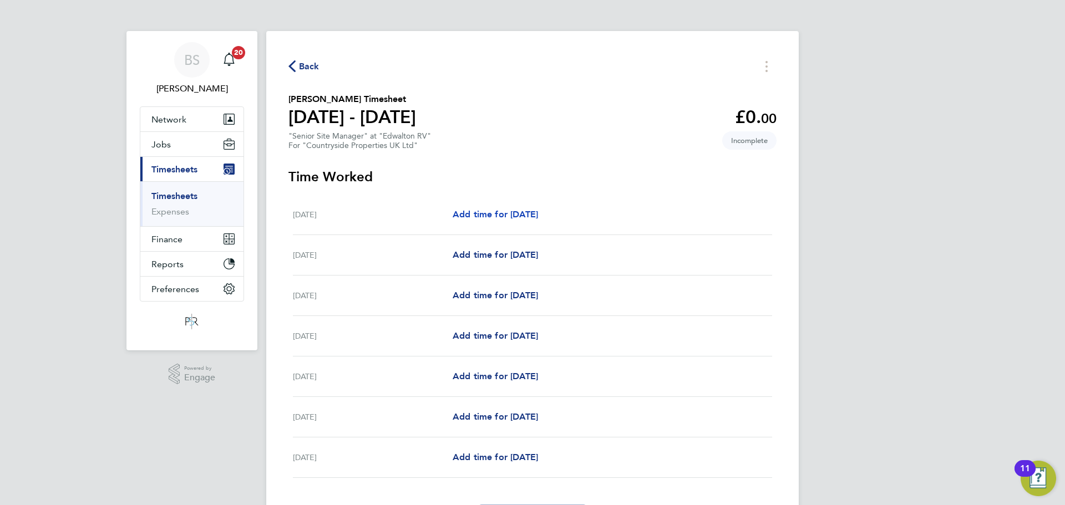
click at [527, 214] on span "Add time for Mon 25 Aug" at bounding box center [495, 214] width 85 height 11
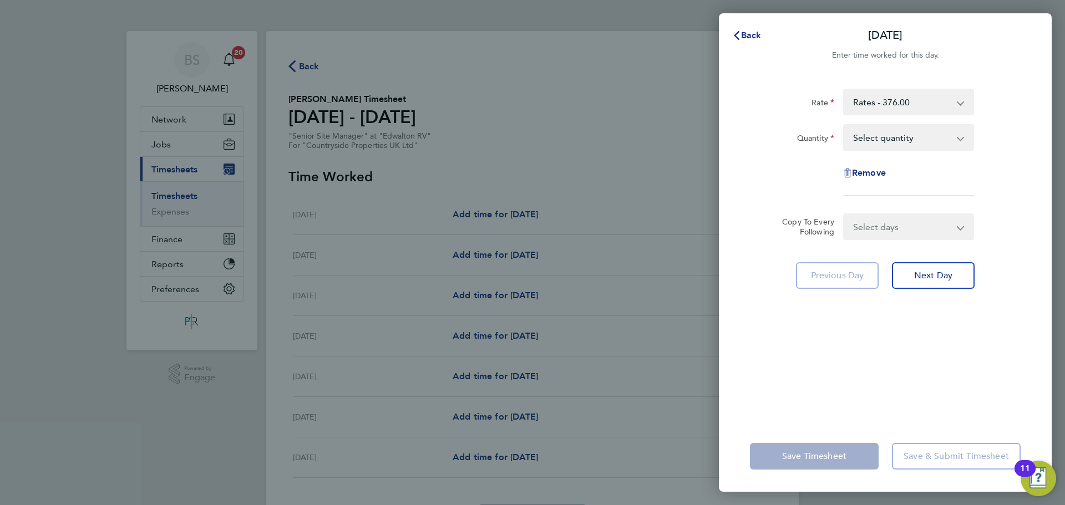
click at [925, 140] on select "Select quantity 0.5 1" at bounding box center [901, 137] width 115 height 24
click at [762, 75] on div at bounding box center [885, 68] width 333 height 13
click at [883, 134] on select "Select quantity 0.5 1" at bounding box center [901, 137] width 115 height 24
click at [764, 133] on div "Quantity" at bounding box center [792, 135] width 84 height 22
click at [748, 37] on span "Back" at bounding box center [751, 35] width 21 height 11
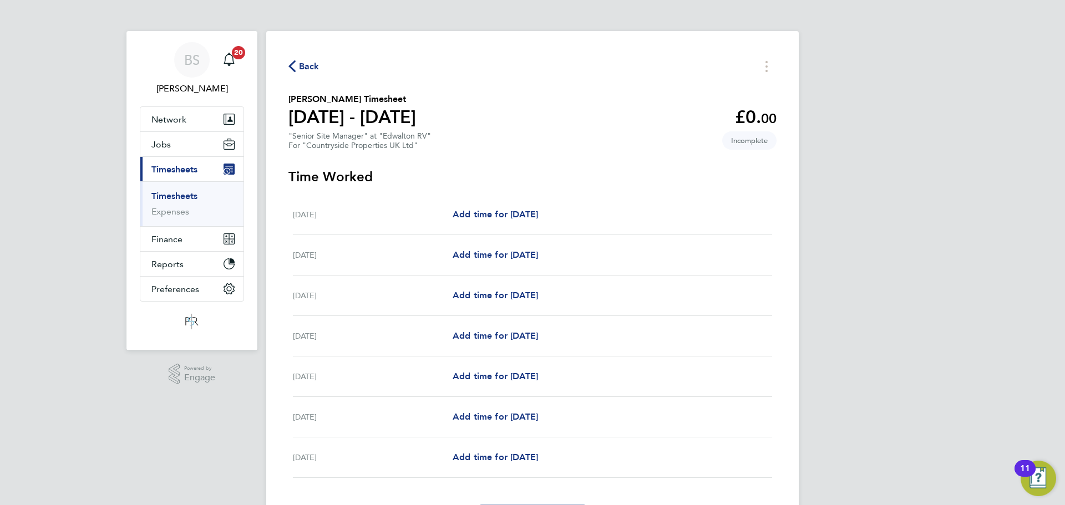
click at [310, 65] on span "Back" at bounding box center [309, 66] width 21 height 13
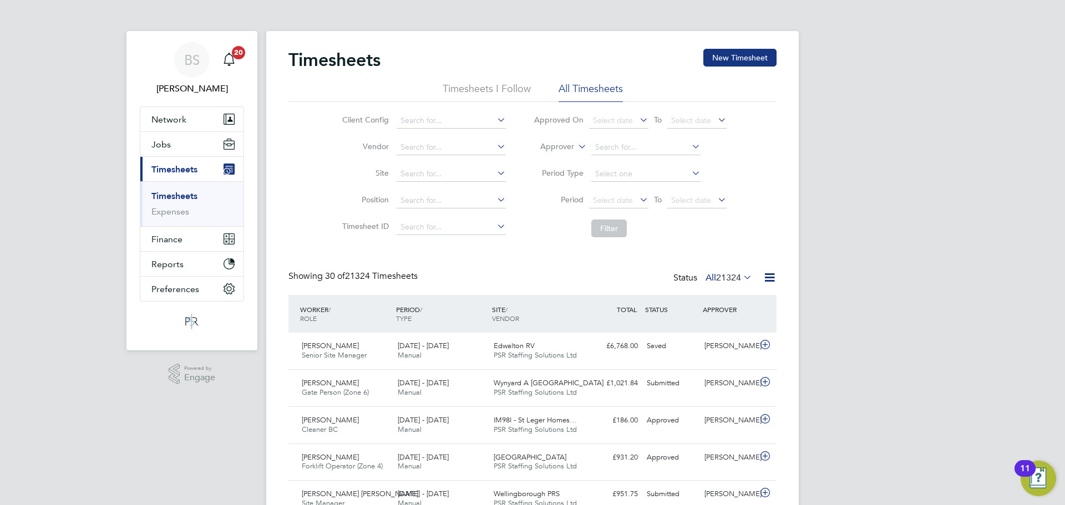
drag, startPoint x: 730, startPoint y: 54, endPoint x: 710, endPoint y: 67, distance: 24.0
click at [729, 55] on button "New Timesheet" at bounding box center [740, 58] width 73 height 18
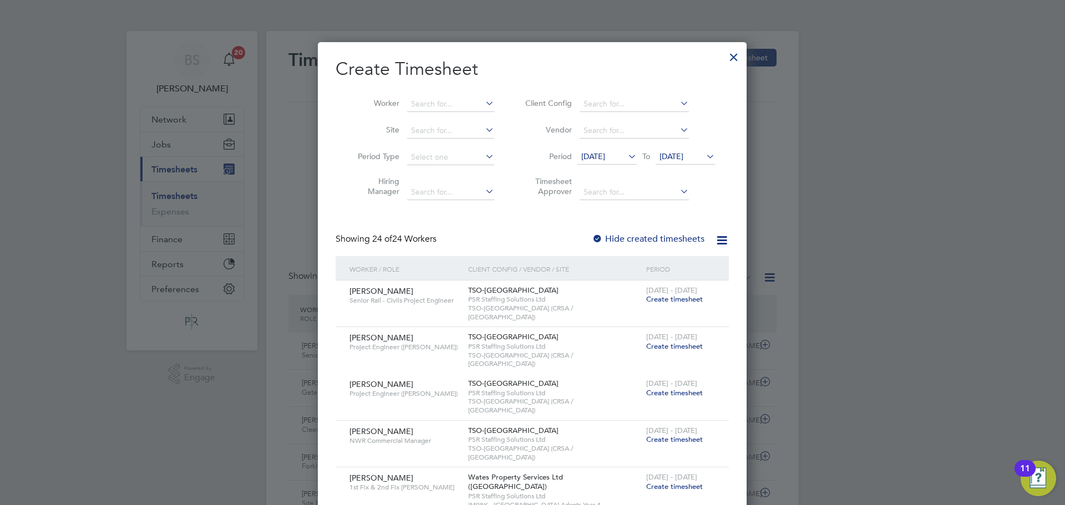
click at [605, 154] on span "12 Aug 2025" at bounding box center [593, 156] width 24 height 10
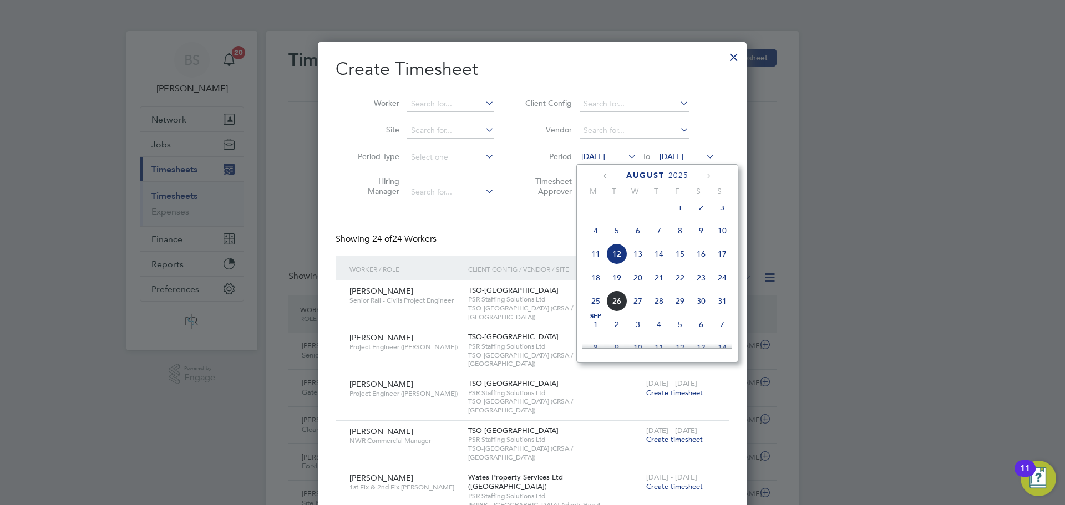
click at [592, 289] on span "18" at bounding box center [595, 277] width 21 height 21
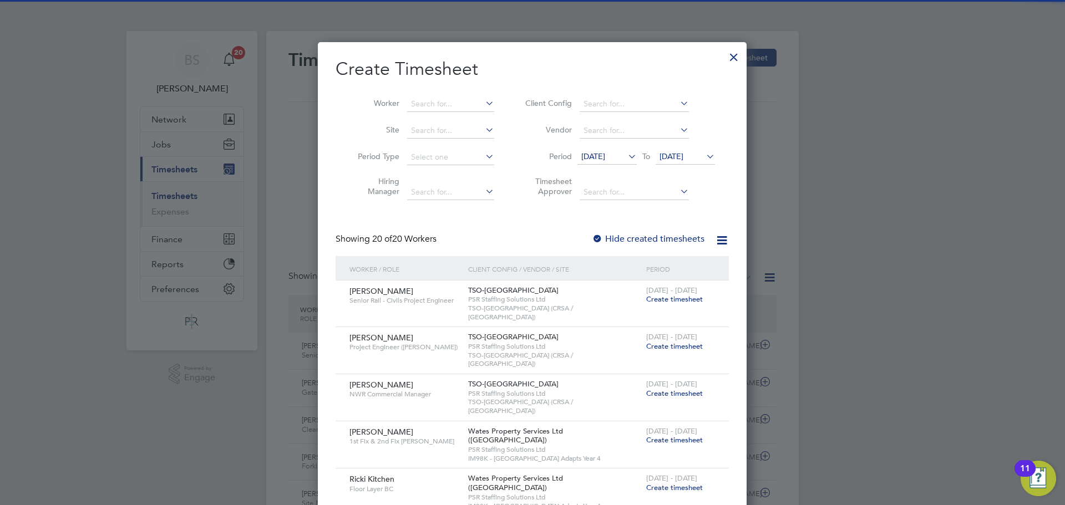
click at [684, 152] on span "19 Aug 2025" at bounding box center [672, 156] width 24 height 10
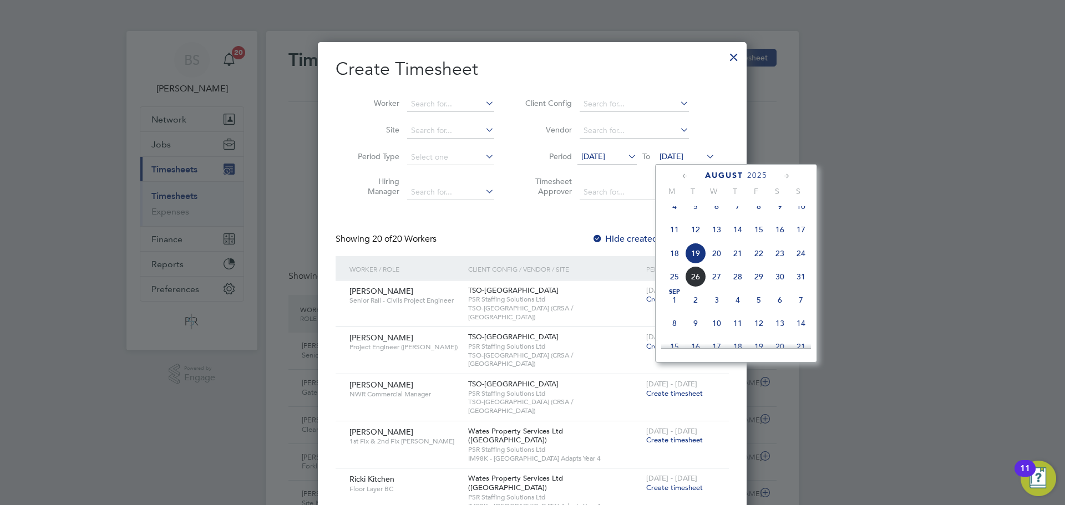
click at [801, 264] on span "24" at bounding box center [801, 253] width 21 height 21
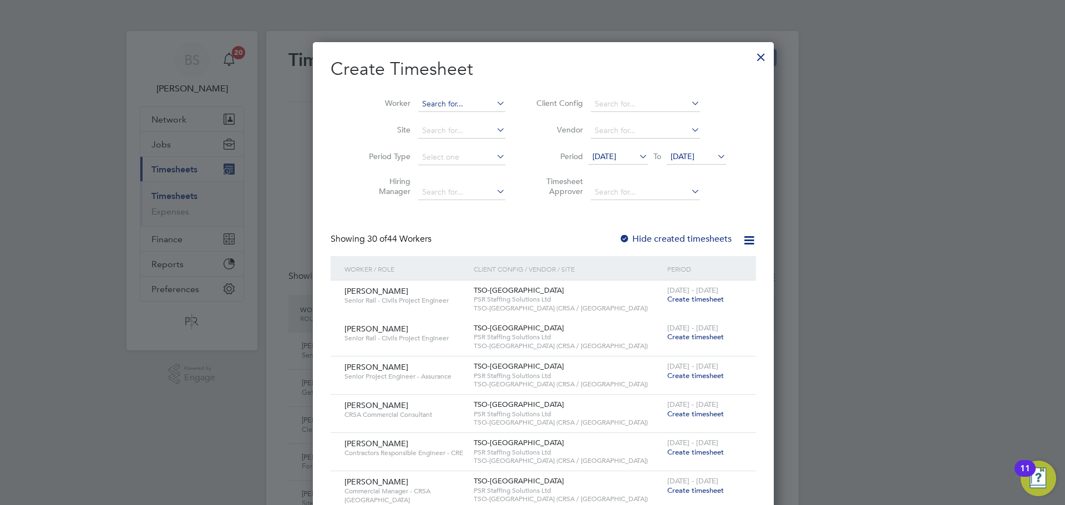
click at [464, 104] on input at bounding box center [461, 105] width 87 height 16
click at [473, 135] on li "Ian Cou sins" at bounding box center [458, 134] width 103 height 15
type input "[PERSON_NAME]"
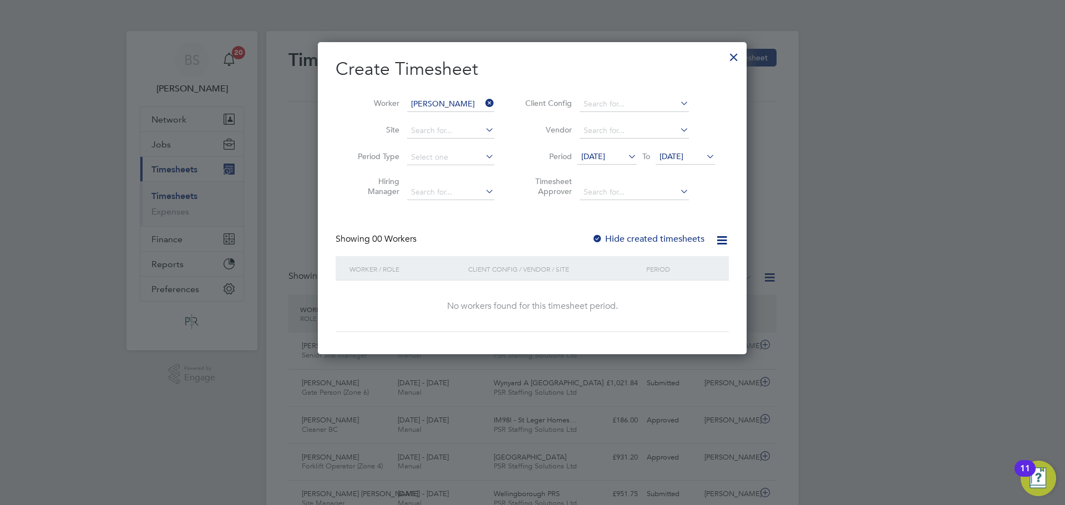
click at [735, 60] on div at bounding box center [734, 54] width 20 height 20
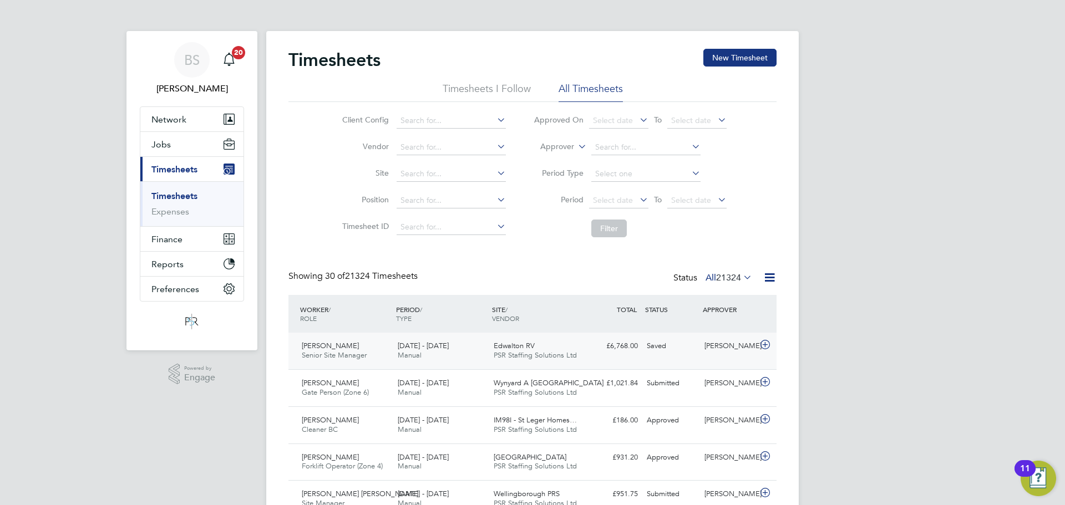
click at [378, 358] on div "Ian Cousins Senior Site Manager 18 - 24 Aug 2025" at bounding box center [345, 351] width 96 height 28
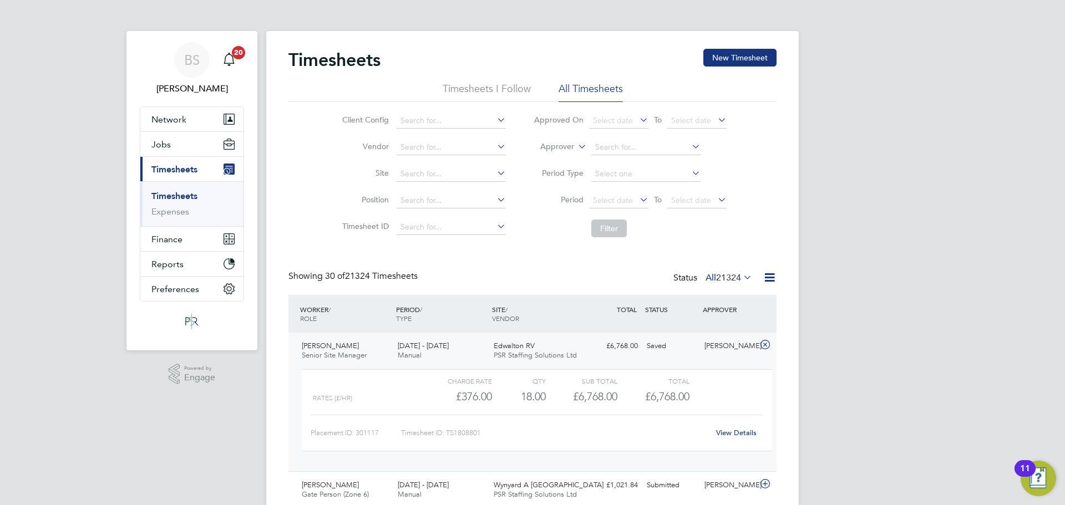
click at [736, 433] on link "View Details" at bounding box center [736, 432] width 41 height 9
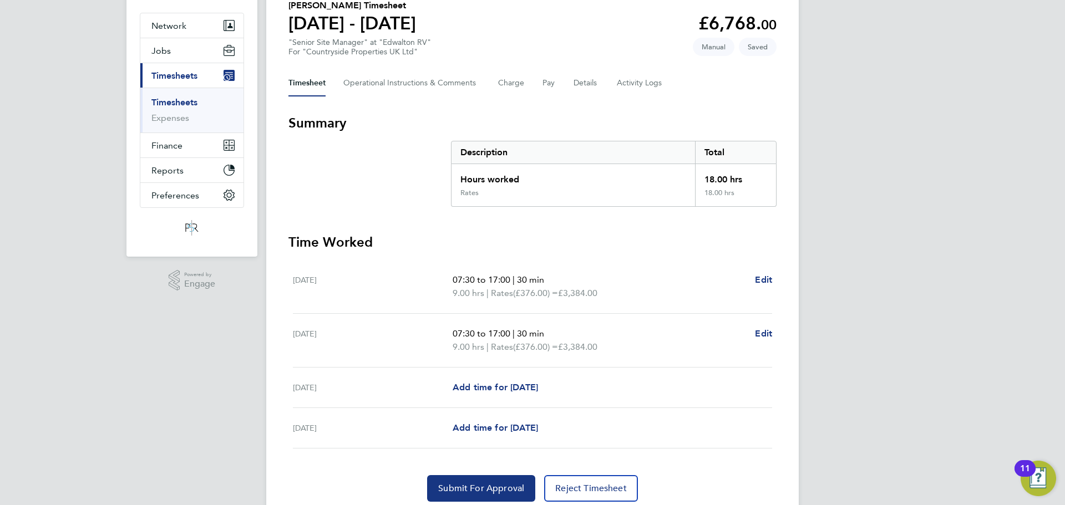
scroll to position [111, 0]
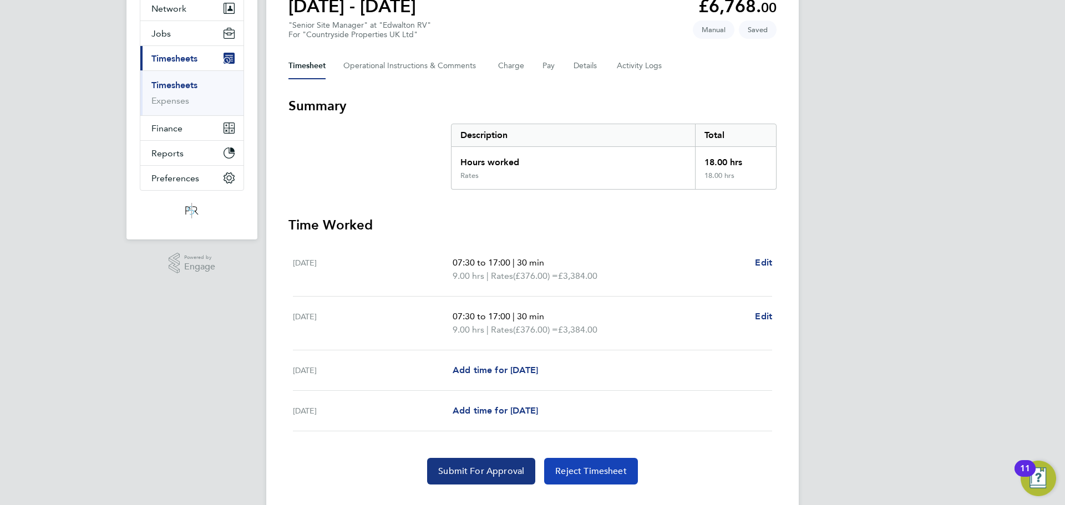
click at [612, 476] on span "Reject Timesheet" at bounding box center [591, 471] width 72 height 11
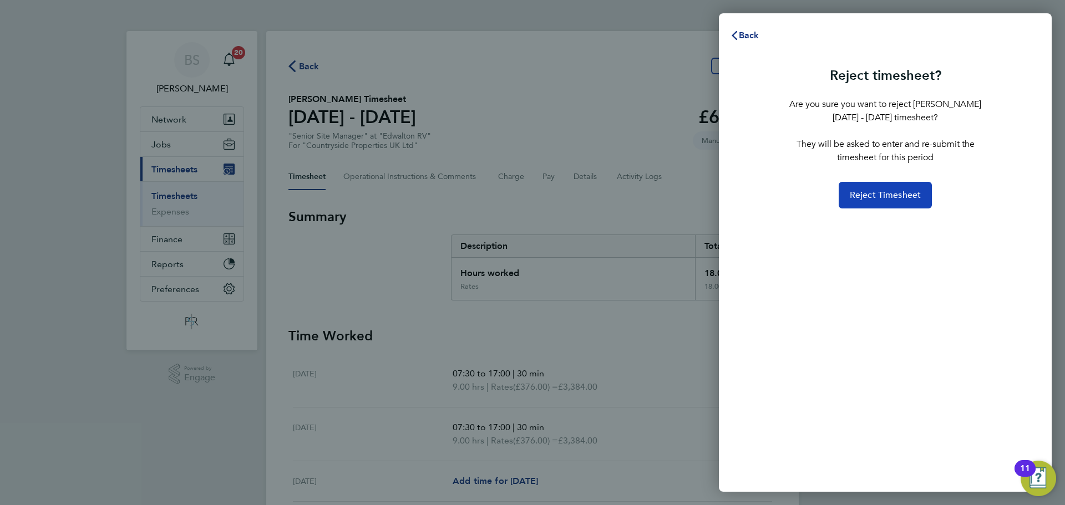
click at [897, 189] on button "Reject Timesheet" at bounding box center [886, 195] width 94 height 27
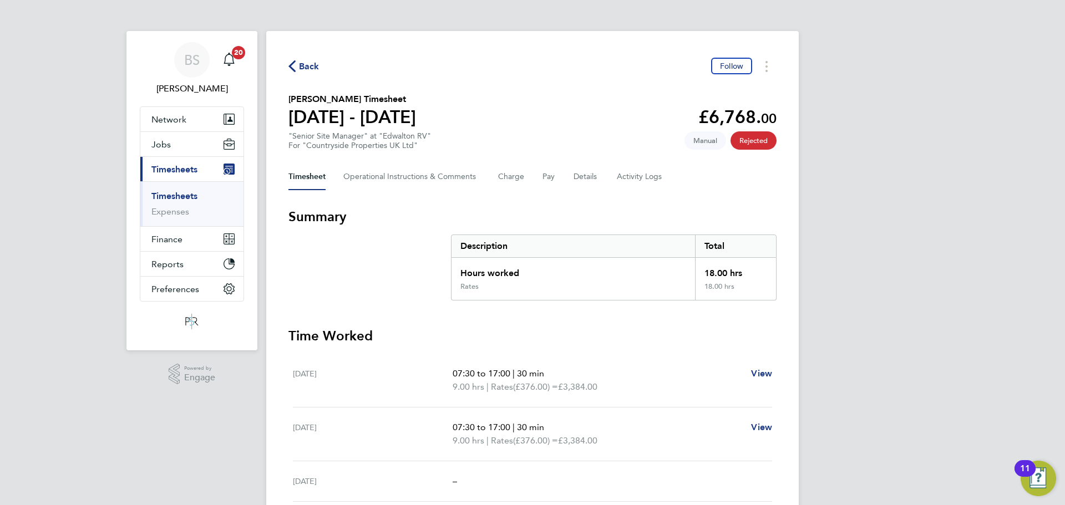
click at [316, 65] on span "Back" at bounding box center [309, 66] width 21 height 13
